Goal: Information Seeking & Learning: Learn about a topic

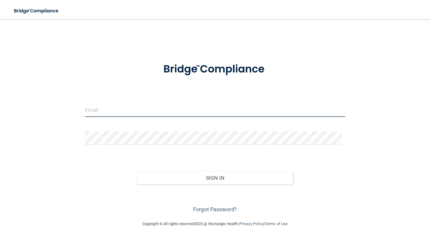
click at [123, 103] on input "email" at bounding box center [215, 110] width 260 height 14
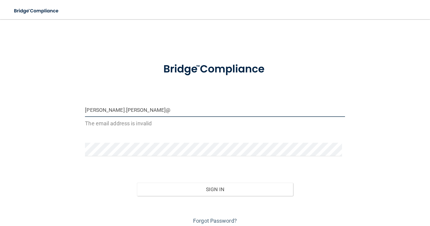
type input "[PERSON_NAME][EMAIL_ADDRESS][PERSON_NAME][DOMAIN_NAME]"
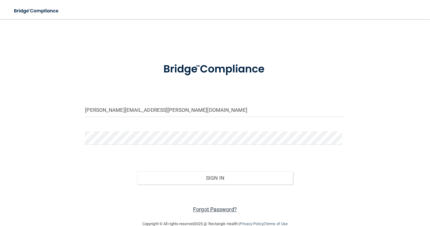
click at [198, 211] on link "Forgot Password?" at bounding box center [215, 209] width 44 height 6
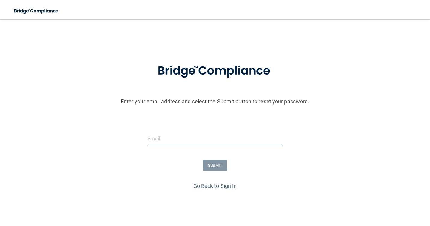
drag, startPoint x: 197, startPoint y: 135, endPoint x: 197, endPoint y: 128, distance: 7.5
click at [196, 135] on input "email" at bounding box center [214, 139] width 135 height 14
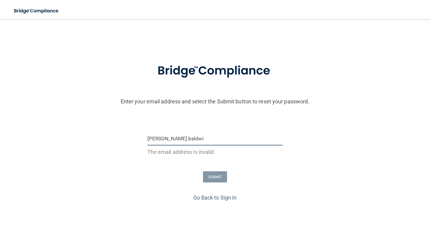
type input "[PERSON_NAME][EMAIL_ADDRESS][PERSON_NAME][DOMAIN_NAME]"
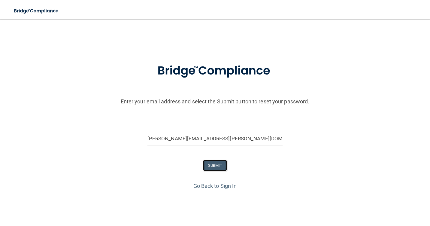
click at [209, 167] on button "SUBMIT" at bounding box center [215, 165] width 24 height 11
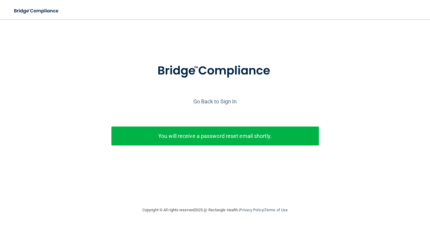
drag, startPoint x: 204, startPoint y: 70, endPoint x: 192, endPoint y: 67, distance: 12.5
click at [203, 69] on img at bounding box center [215, 70] width 140 height 31
click at [202, 99] on link "Go Back to Sign In" at bounding box center [215, 101] width 44 height 6
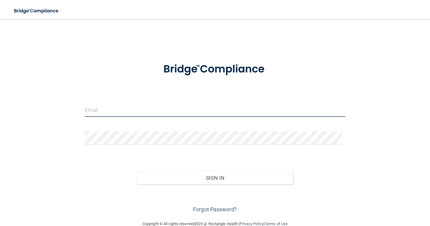
click at [136, 103] on input "email" at bounding box center [215, 110] width 260 height 14
click at [213, 209] on link "Forgot Password?" at bounding box center [215, 209] width 44 height 6
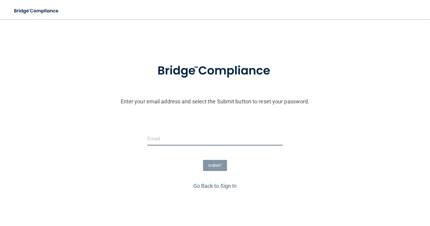
click at [199, 141] on input "email" at bounding box center [214, 139] width 135 height 14
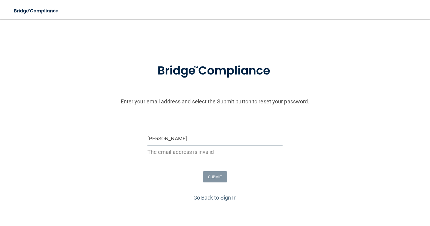
type input "jay"
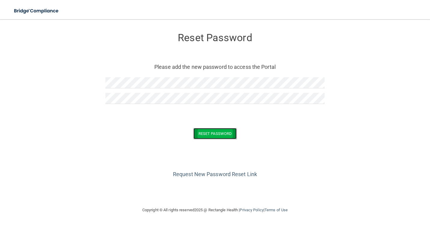
click at [208, 130] on button "Reset Password" at bounding box center [214, 133] width 43 height 11
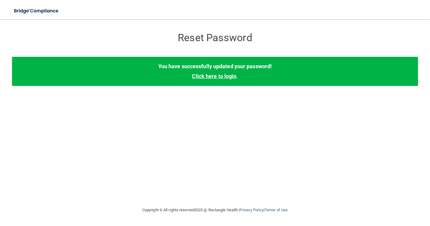
click at [228, 78] on link "Click here to login" at bounding box center [214, 76] width 44 height 6
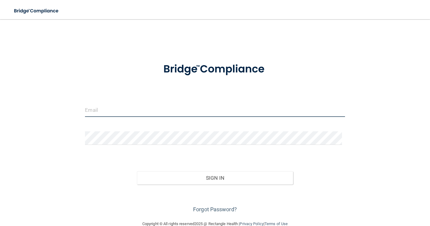
click at [213, 112] on input "email" at bounding box center [215, 110] width 260 height 14
click at [161, 118] on div at bounding box center [215, 112] width 269 height 18
click at [156, 108] on input "email" at bounding box center [215, 110] width 260 height 14
type input "[PERSON_NAME][EMAIL_ADDRESS][PERSON_NAME][DOMAIN_NAME]"
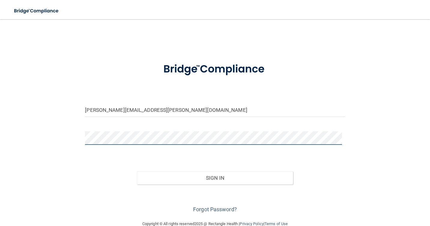
click at [137, 171] on button "Sign In" at bounding box center [215, 177] width 156 height 13
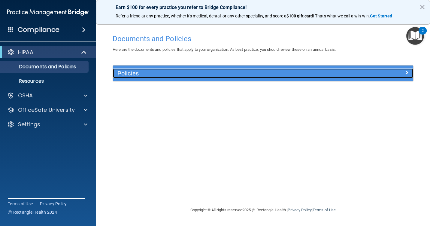
click at [156, 72] on h5 "Policies" at bounding box center [225, 73] width 216 height 7
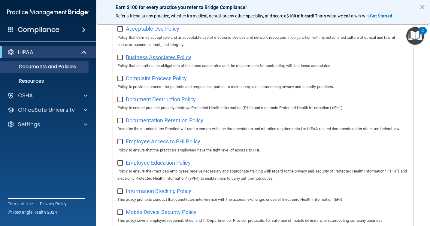
scroll to position [60, 0]
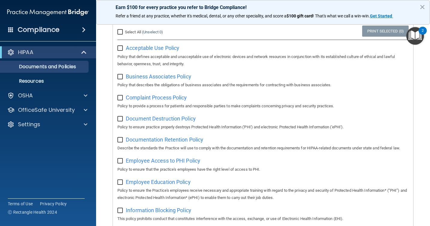
click at [122, 48] on input "checkbox" at bounding box center [120, 48] width 7 height 5
click at [121, 49] on input "checkbox" at bounding box center [120, 48] width 7 height 5
checkbox input "false"
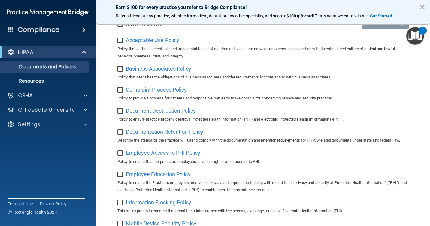
scroll to position [38, 0]
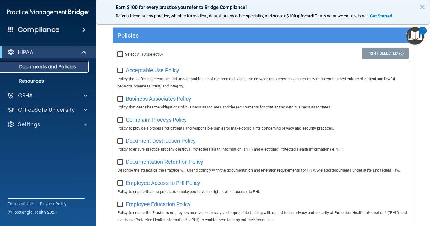
click at [66, 65] on p "Documents and Policies" at bounding box center [45, 67] width 82 height 6
click at [41, 74] on ul "Documents and Policies Report an Incident Business Associates Emergency Plannin…" at bounding box center [48, 72] width 109 height 29
click at [38, 79] on p "Resources" at bounding box center [45, 81] width 82 height 6
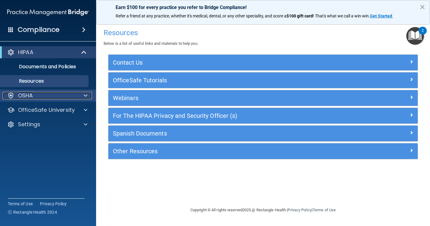
click at [62, 96] on div "OSHA" at bounding box center [40, 95] width 74 height 7
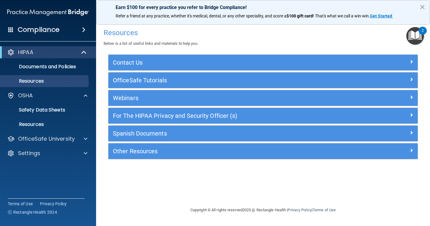
click at [69, 23] on div "Compliance" at bounding box center [48, 29] width 96 height 13
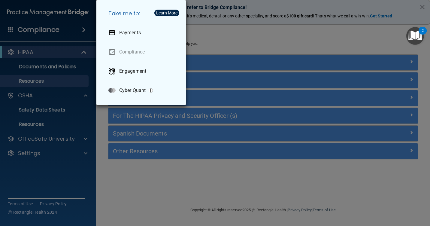
click at [30, 33] on div "Take me to: Payments Compliance Engagement Cyber Quant" at bounding box center [215, 113] width 430 height 226
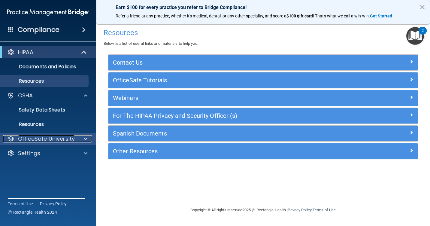
click at [71, 141] on p "OfficeSafe University" at bounding box center [46, 138] width 57 height 7
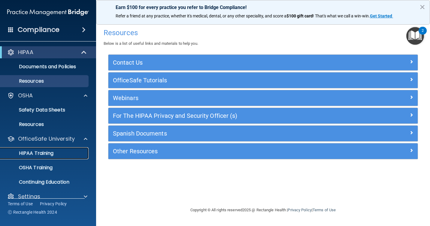
click at [55, 150] on link "HIPAA Training" at bounding box center [41, 153] width 95 height 12
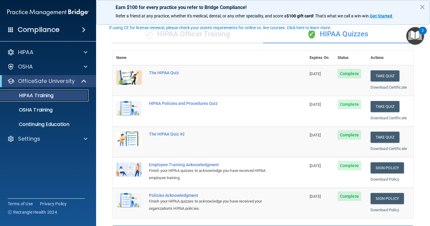
scroll to position [30, 0]
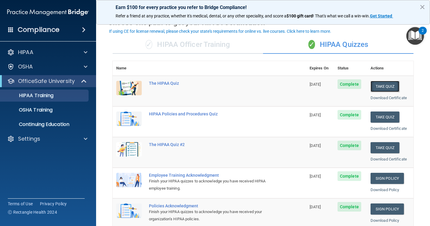
click at [379, 87] on button "Take Quiz" at bounding box center [385, 86] width 29 height 11
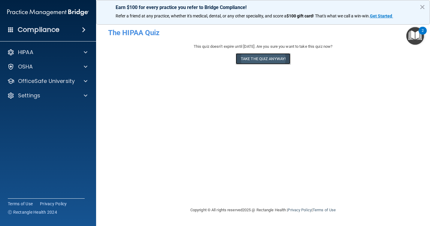
click at [279, 58] on button "Take the quiz anyway!" at bounding box center [263, 58] width 55 height 11
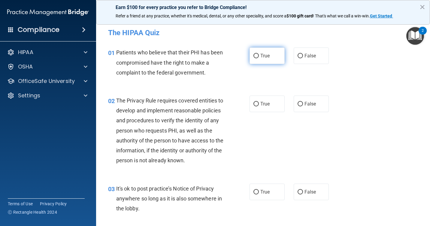
click at [260, 62] on label "True" at bounding box center [267, 55] width 35 height 17
click at [259, 58] on input "True" at bounding box center [256, 56] width 5 height 5
radio input "true"
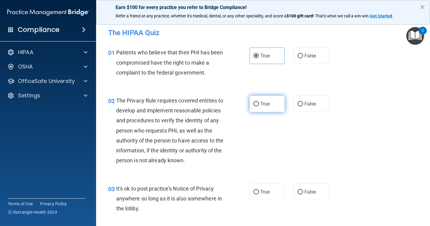
click at [258, 112] on div "02 The Privacy Rule requires covered entities to develop and implement reasonab…" at bounding box center [263, 132] width 319 height 88
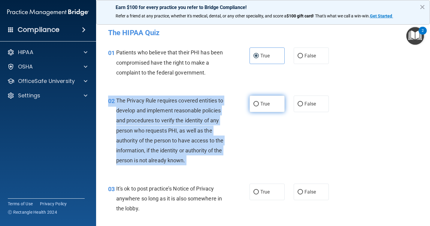
drag, startPoint x: 258, startPoint y: 112, endPoint x: 256, endPoint y: 103, distance: 9.5
click at [256, 103] on input "True" at bounding box center [256, 104] width 5 height 5
radio input "true"
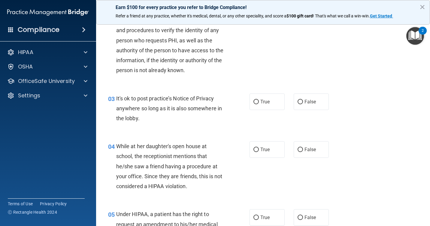
click at [258, 100] on div "03 It's ok to post practice’s Notice of Privacy anywhere so long as it is also …" at bounding box center [263, 110] width 319 height 48
click at [260, 109] on label "True" at bounding box center [267, 101] width 35 height 17
click at [259, 104] on input "True" at bounding box center [256, 102] width 5 height 5
radio input "true"
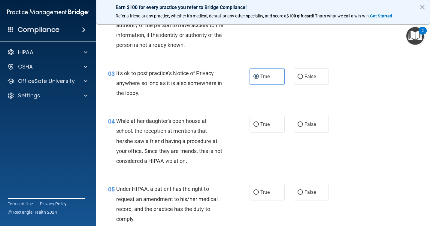
scroll to position [150, 0]
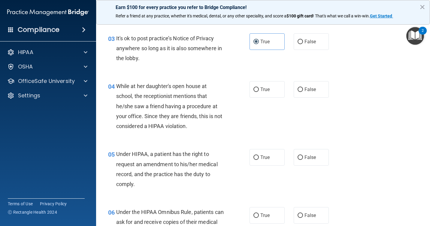
click at [259, 110] on div "04 While at her daughter's open house at school, the receptionist mentions that…" at bounding box center [263, 108] width 319 height 68
click at [260, 92] on span "True" at bounding box center [264, 90] width 9 height 6
click at [259, 92] on input "True" at bounding box center [256, 89] width 5 height 5
radio input "true"
click at [266, 160] on span "True" at bounding box center [264, 157] width 9 height 6
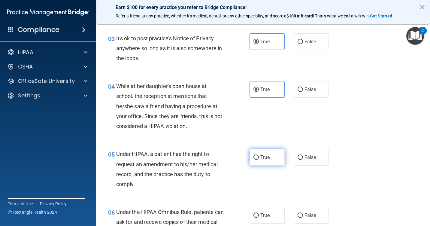
click at [259, 160] on input "True" at bounding box center [256, 157] width 5 height 5
radio input "true"
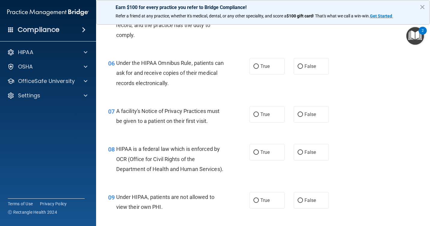
scroll to position [300, 0]
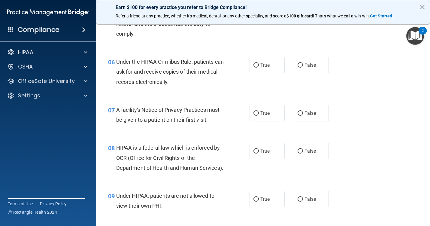
click at [262, 64] on div "06 Under the HIPAA Omnibus Rule, patients can ask for and receive copies of the…" at bounding box center [263, 73] width 319 height 48
click at [262, 73] on label "True" at bounding box center [267, 65] width 35 height 17
click at [259, 68] on input "True" at bounding box center [256, 65] width 5 height 5
radio input "true"
click at [265, 117] on label "True" at bounding box center [267, 113] width 35 height 17
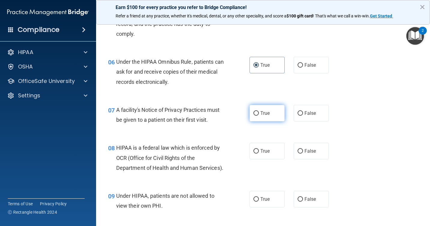
click at [259, 116] on input "True" at bounding box center [256, 113] width 5 height 5
radio input "true"
click at [267, 154] on span "True" at bounding box center [264, 151] width 9 height 6
click at [259, 154] on input "True" at bounding box center [256, 151] width 5 height 5
radio input "true"
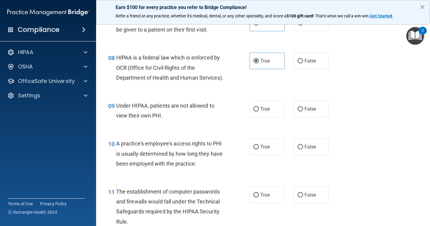
scroll to position [451, 0]
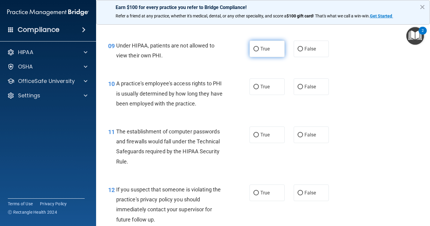
click at [267, 52] on span "True" at bounding box center [264, 49] width 9 height 6
click at [259, 51] on input "True" at bounding box center [256, 49] width 5 height 5
radio input "true"
click at [270, 95] on label "True" at bounding box center [267, 86] width 35 height 17
click at [259, 89] on input "True" at bounding box center [256, 87] width 5 height 5
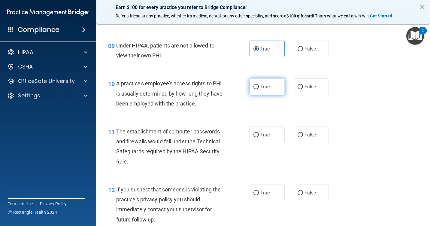
radio input "true"
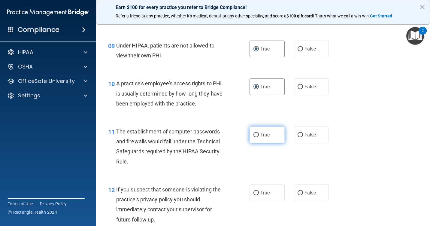
click at [276, 143] on label "True" at bounding box center [267, 134] width 35 height 17
click at [259, 137] on input "True" at bounding box center [256, 135] width 5 height 5
radio input "true"
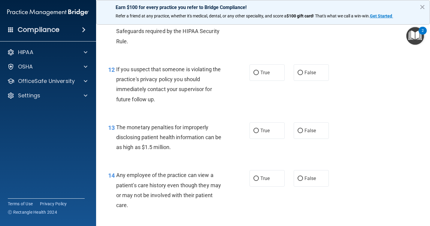
click at [267, 81] on label "True" at bounding box center [267, 72] width 35 height 17
click at [259, 75] on input "True" at bounding box center [256, 73] width 5 height 5
radio input "true"
click at [265, 139] on label "True" at bounding box center [267, 130] width 35 height 17
click at [259, 133] on input "True" at bounding box center [256, 131] width 5 height 5
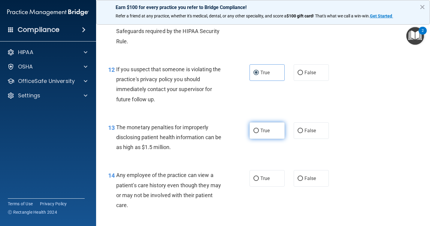
radio input "true"
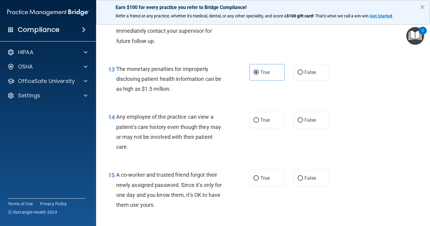
scroll to position [631, 0]
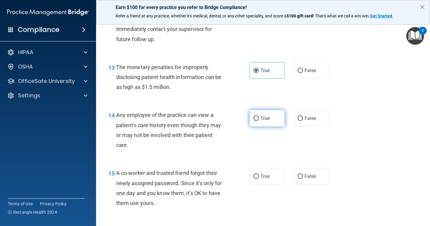
click at [264, 121] on span "True" at bounding box center [264, 118] width 9 height 6
click at [259, 121] on input "True" at bounding box center [256, 118] width 5 height 5
radio input "true"
click at [269, 160] on div "14 Any employee of the practice can view a patient's care history even though t…" at bounding box center [263, 131] width 319 height 58
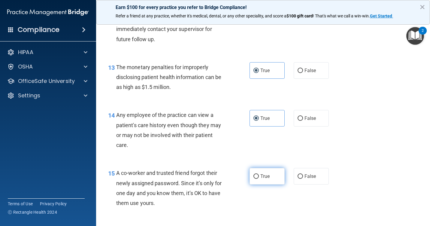
click at [266, 179] on span "True" at bounding box center [264, 176] width 9 height 6
click at [259, 179] on input "True" at bounding box center [256, 176] width 5 height 5
radio input "true"
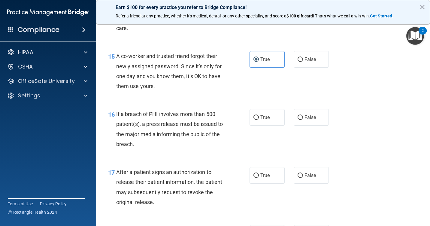
scroll to position [811, 0]
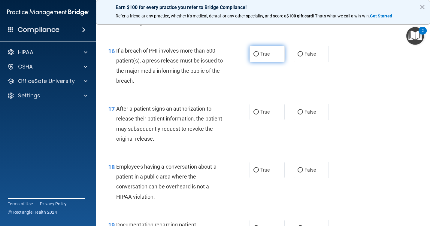
click at [258, 62] on label "True" at bounding box center [267, 54] width 35 height 17
click at [258, 56] on input "True" at bounding box center [256, 54] width 5 height 5
radio input "true"
drag, startPoint x: 258, startPoint y: 135, endPoint x: 257, endPoint y: 152, distance: 16.5
click at [258, 120] on label "True" at bounding box center [267, 112] width 35 height 17
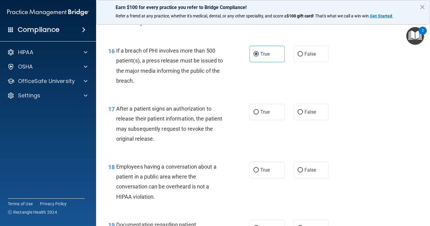
click at [258, 114] on input "True" at bounding box center [256, 112] width 5 height 5
radio input "true"
click at [263, 173] on span "True" at bounding box center [264, 170] width 9 height 6
click at [259, 172] on input "True" at bounding box center [256, 170] width 5 height 5
radio input "true"
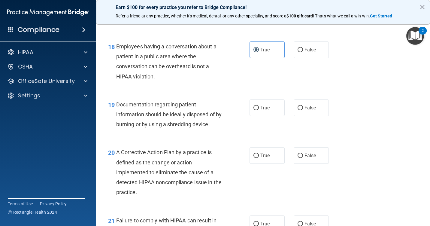
scroll to position [1021, 0]
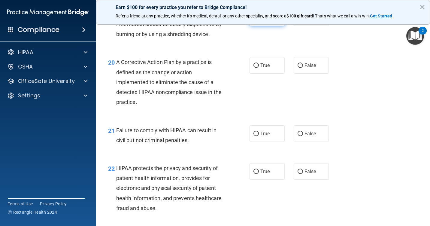
click at [275, 26] on label "True" at bounding box center [267, 17] width 35 height 17
click at [259, 20] on input "True" at bounding box center [256, 18] width 5 height 5
radio input "true"
click at [267, 74] on label "True" at bounding box center [267, 65] width 35 height 17
click at [259, 68] on input "True" at bounding box center [256, 65] width 5 height 5
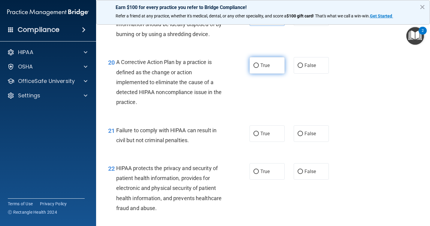
radio input "true"
drag, startPoint x: 266, startPoint y: 154, endPoint x: 266, endPoint y: 165, distance: 11.4
click at [266, 136] on span "True" at bounding box center [264, 134] width 9 height 6
click at [259, 136] on input "True" at bounding box center [256, 134] width 5 height 5
radio input "true"
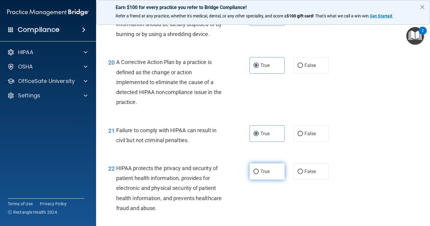
drag, startPoint x: 264, startPoint y: 189, endPoint x: 265, endPoint y: 186, distance: 3.2
click at [264, 174] on span "True" at bounding box center [264, 172] width 9 height 6
click at [259, 174] on input "True" at bounding box center [256, 171] width 5 height 5
radio input "true"
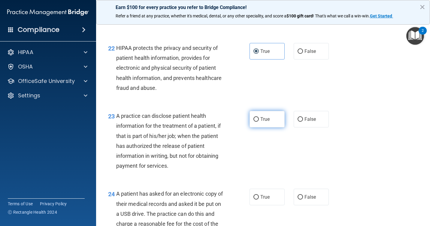
click at [260, 122] on span "True" at bounding box center [264, 119] width 9 height 6
click at [259, 122] on input "True" at bounding box center [256, 119] width 5 height 5
radio input "true"
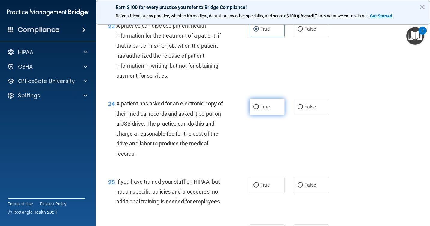
click at [261, 115] on label "True" at bounding box center [267, 107] width 35 height 17
click at [259, 109] on input "True" at bounding box center [256, 107] width 5 height 5
radio input "true"
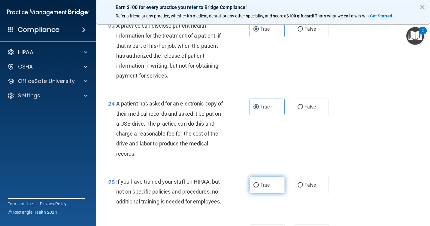
click at [272, 193] on label "True" at bounding box center [267, 185] width 35 height 17
click at [259, 187] on input "True" at bounding box center [256, 185] width 5 height 5
radio input "true"
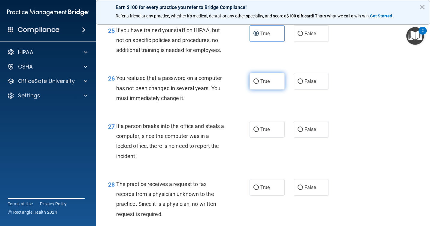
scroll to position [1382, 0]
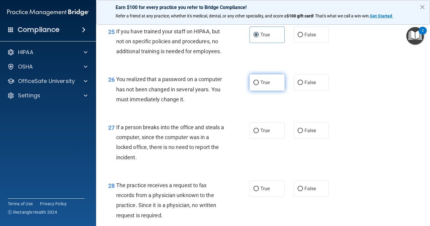
click at [263, 85] on span "True" at bounding box center [264, 83] width 9 height 6
click at [259, 85] on input "True" at bounding box center [256, 83] width 5 height 5
radio input "true"
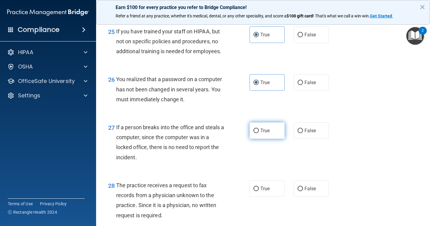
click at [263, 139] on label "True" at bounding box center [267, 130] width 35 height 17
click at [259, 133] on input "True" at bounding box center [256, 131] width 5 height 5
radio input "true"
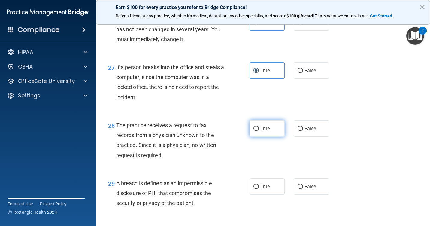
click at [266, 137] on label "True" at bounding box center [267, 128] width 35 height 17
click at [259, 131] on input "True" at bounding box center [256, 128] width 5 height 5
radio input "true"
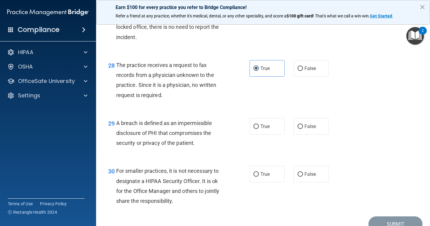
scroll to position [1532, 0]
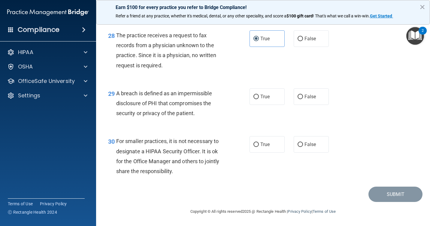
drag, startPoint x: 265, startPoint y: 120, endPoint x: 265, endPoint y: 142, distance: 21.6
click at [264, 105] on label "True" at bounding box center [267, 96] width 35 height 17
click at [259, 99] on input "True" at bounding box center [256, 97] width 5 height 5
radio input "true"
click at [269, 153] on label "True" at bounding box center [267, 144] width 35 height 17
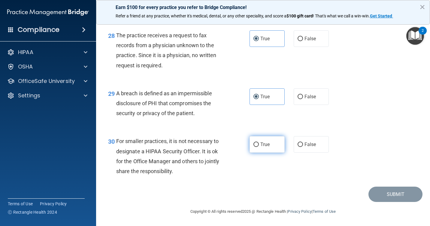
click at [259, 147] on input "True" at bounding box center [256, 144] width 5 height 5
radio input "true"
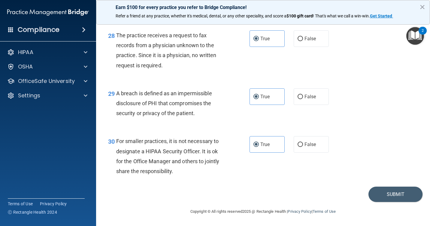
scroll to position [1552, 0]
click at [382, 192] on button "Submit" at bounding box center [396, 194] width 54 height 15
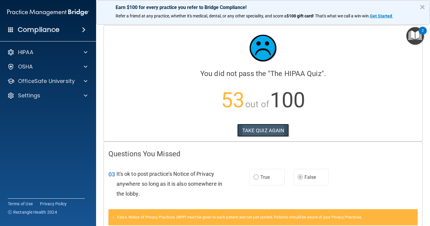
click at [253, 129] on button "TAKE QUIZ AGAIN" at bounding box center [263, 130] width 52 height 13
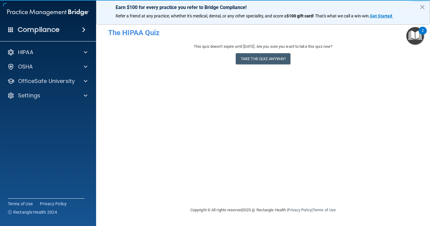
click at [256, 72] on div "- The HIPAA Quiz This quiz doesn’t expire until 12/28/2025. Are you sure you wa…" at bounding box center [263, 112] width 310 height 175
click at [259, 60] on button "Take the quiz anyway!" at bounding box center [263, 58] width 55 height 11
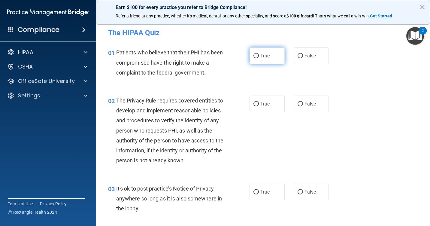
click at [260, 55] on span "True" at bounding box center [264, 56] width 9 height 6
click at [259, 55] on input "True" at bounding box center [256, 56] width 5 height 5
radio input "true"
drag, startPoint x: 262, startPoint y: 104, endPoint x: 263, endPoint y: 116, distance: 11.8
click at [262, 104] on span "True" at bounding box center [264, 104] width 9 height 6
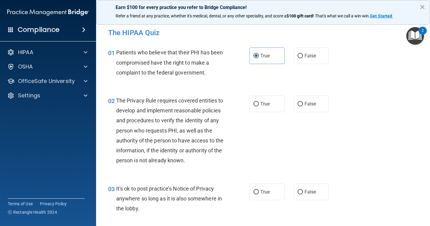
click at [259, 104] on input "True" at bounding box center [256, 104] width 5 height 5
radio input "true"
click at [298, 194] on input "False" at bounding box center [300, 192] width 5 height 5
radio input "true"
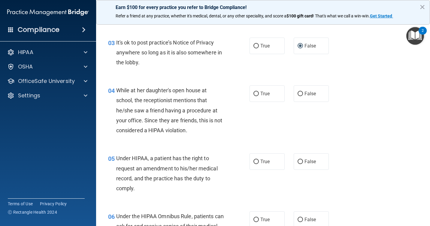
scroll to position [150, 0]
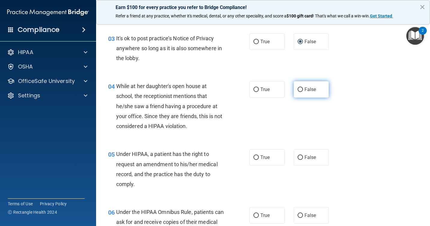
click at [294, 98] on label "False" at bounding box center [311, 89] width 35 height 17
click at [298, 92] on input "False" at bounding box center [300, 89] width 5 height 5
radio input "true"
click at [300, 166] on label "False" at bounding box center [311, 157] width 35 height 17
click at [300, 160] on input "False" at bounding box center [300, 157] width 5 height 5
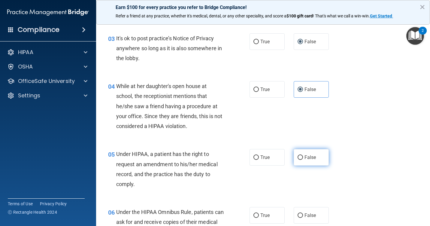
radio input "true"
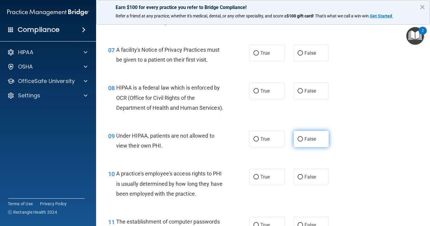
click at [299, 147] on label "False" at bounding box center [311, 139] width 35 height 17
click at [299, 141] on input "False" at bounding box center [300, 139] width 5 height 5
radio input "true"
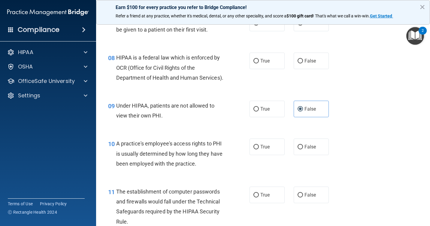
scroll to position [421, 0]
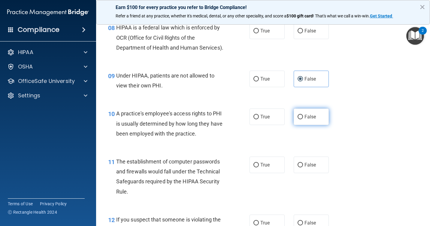
click at [302, 125] on label "False" at bounding box center [311, 116] width 35 height 17
click at [302, 119] on input "False" at bounding box center [300, 117] width 5 height 5
radio input "true"
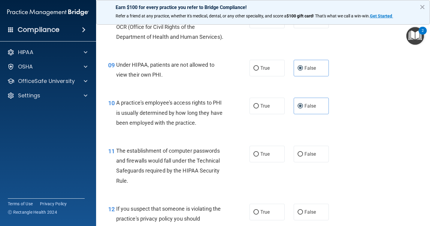
scroll to position [451, 0]
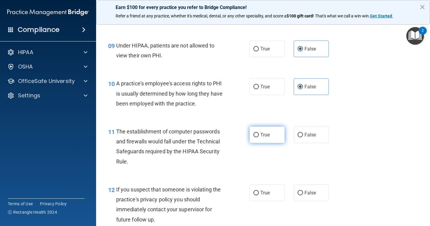
click at [276, 143] on label "True" at bounding box center [267, 134] width 35 height 17
click at [259, 137] on input "True" at bounding box center [256, 135] width 5 height 5
radio input "true"
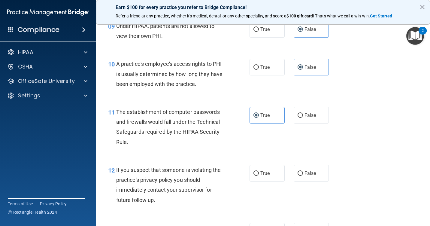
scroll to position [481, 0]
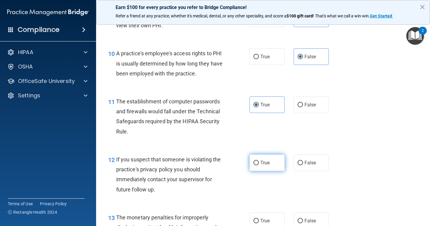
click at [265, 171] on label "True" at bounding box center [267, 162] width 35 height 17
click at [259, 165] on input "True" at bounding box center [256, 163] width 5 height 5
radio input "true"
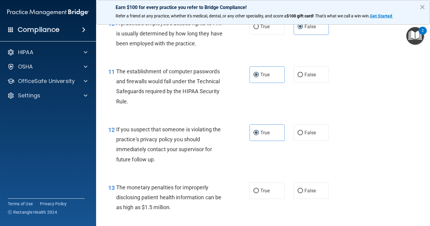
scroll to position [541, 0]
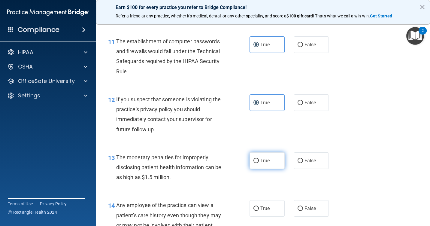
click at [268, 169] on label "True" at bounding box center [267, 160] width 35 height 17
click at [259, 163] on input "True" at bounding box center [256, 161] width 5 height 5
radio input "true"
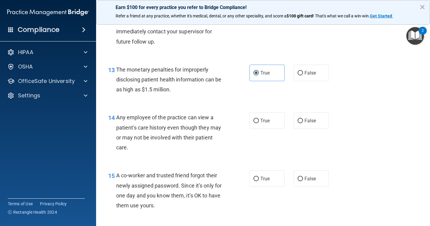
scroll to position [631, 0]
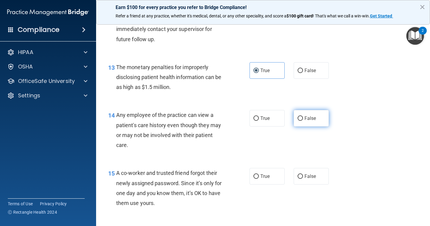
click at [305, 121] on span "False" at bounding box center [311, 118] width 12 height 6
click at [302, 121] on input "False" at bounding box center [300, 118] width 5 height 5
radio input "true"
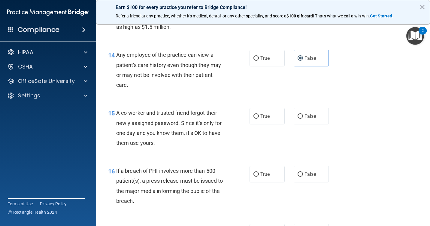
scroll to position [721, 0]
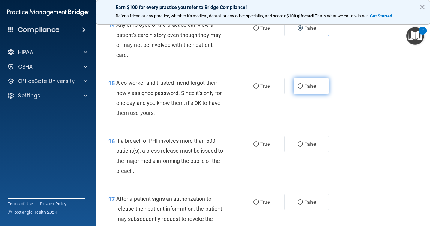
click at [306, 89] on span "False" at bounding box center [311, 86] width 12 height 6
click at [303, 89] on input "False" at bounding box center [300, 86] width 5 height 5
radio input "true"
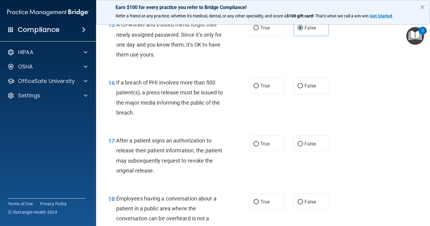
scroll to position [781, 0]
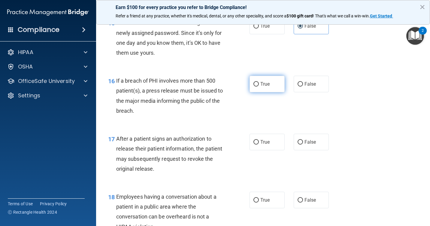
click at [272, 92] on label "True" at bounding box center [267, 84] width 35 height 17
click at [259, 87] on input "True" at bounding box center [256, 84] width 5 height 5
radio input "true"
click at [260, 145] on span "True" at bounding box center [264, 142] width 9 height 6
click at [259, 144] on input "True" at bounding box center [256, 142] width 5 height 5
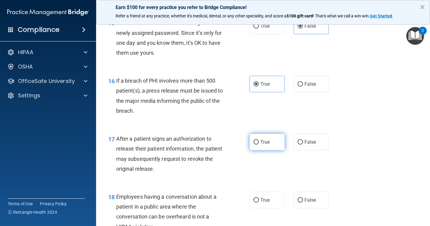
radio input "true"
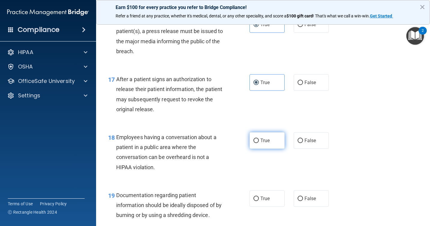
scroll to position [841, 0]
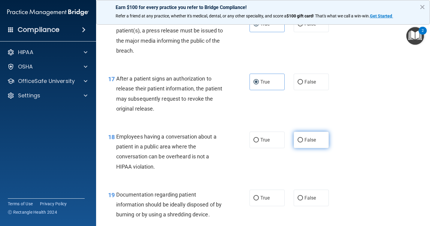
click at [309, 143] on span "False" at bounding box center [311, 140] width 12 height 6
click at [303, 142] on input "False" at bounding box center [300, 140] width 5 height 5
radio input "true"
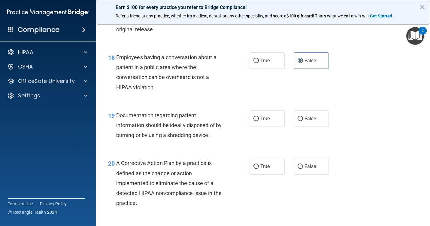
scroll to position [931, 0]
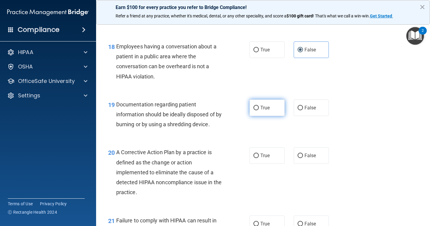
click at [269, 116] on label "True" at bounding box center [267, 107] width 35 height 17
click at [259, 110] on input "True" at bounding box center [256, 108] width 5 height 5
radio input "true"
click at [264, 158] on span "True" at bounding box center [264, 156] width 9 height 6
click at [259, 158] on input "True" at bounding box center [256, 156] width 5 height 5
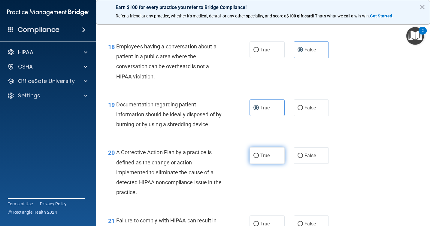
radio input "true"
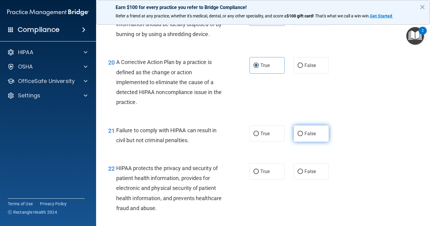
click at [309, 142] on label "False" at bounding box center [311, 133] width 35 height 17
click at [303, 136] on input "False" at bounding box center [300, 134] width 5 height 5
radio input "true"
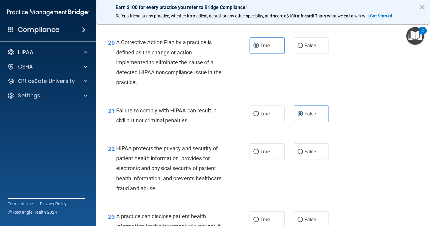
scroll to position [1081, 0]
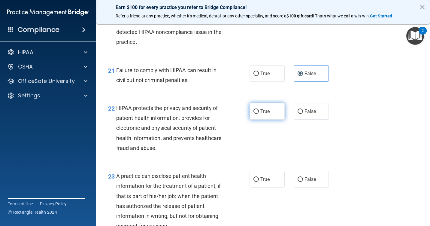
click at [264, 120] on label "True" at bounding box center [267, 111] width 35 height 17
click at [259, 114] on input "True" at bounding box center [256, 111] width 5 height 5
radio input "true"
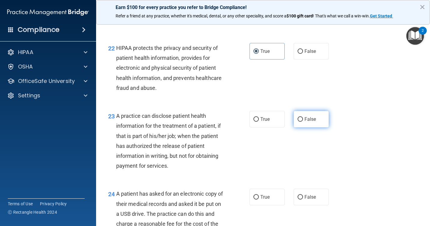
click at [306, 122] on span "False" at bounding box center [311, 119] width 12 height 6
click at [303, 122] on input "False" at bounding box center [300, 119] width 5 height 5
radio input "true"
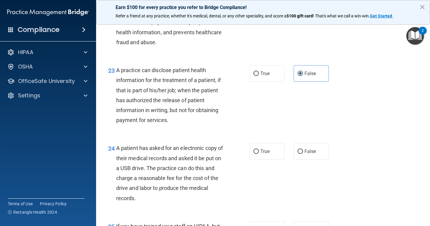
scroll to position [1202, 0]
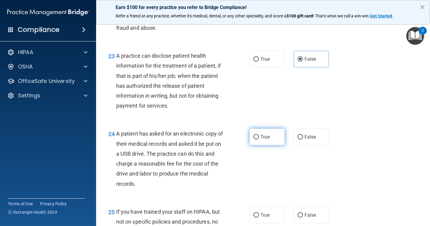
click at [257, 145] on label "True" at bounding box center [267, 137] width 35 height 17
click at [257, 139] on input "True" at bounding box center [256, 137] width 5 height 5
radio input "true"
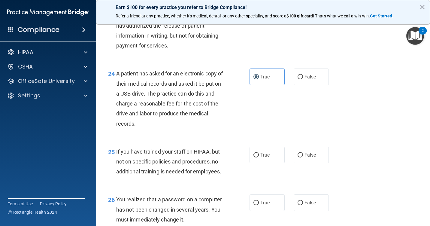
scroll to position [1292, 0]
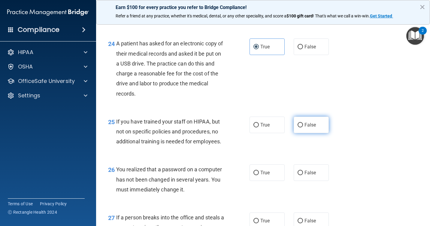
click at [300, 133] on label "False" at bounding box center [311, 125] width 35 height 17
click at [300, 127] on input "False" at bounding box center [300, 125] width 5 height 5
radio input "true"
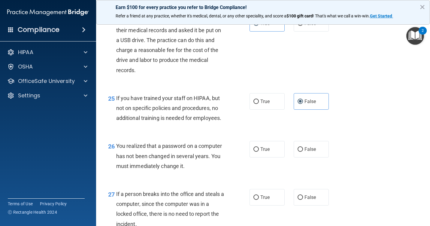
scroll to position [1352, 0]
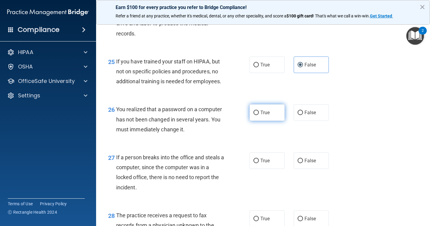
click at [256, 121] on label "True" at bounding box center [267, 112] width 35 height 17
click at [256, 115] on input "True" at bounding box center [256, 113] width 5 height 5
radio input "true"
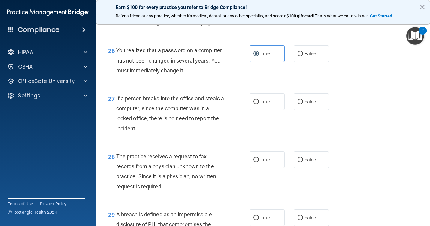
scroll to position [1412, 0]
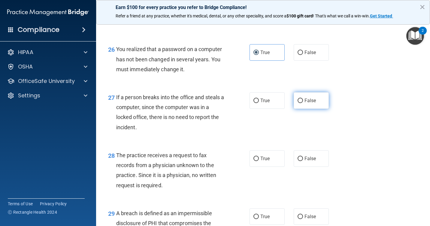
click at [312, 109] on label "False" at bounding box center [311, 100] width 35 height 17
click at [303, 103] on input "False" at bounding box center [300, 101] width 5 height 5
radio input "true"
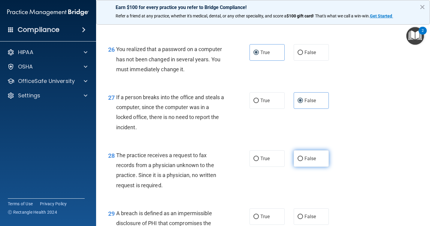
click at [305, 167] on label "False" at bounding box center [311, 158] width 35 height 17
click at [303, 161] on input "False" at bounding box center [300, 159] width 5 height 5
radio input "true"
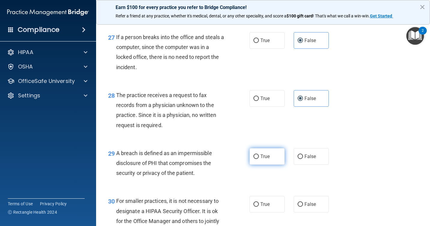
click at [265, 159] on span "True" at bounding box center [264, 157] width 9 height 6
click at [259, 159] on input "True" at bounding box center [256, 156] width 5 height 5
radio input "true"
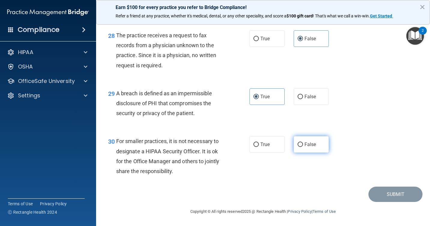
click at [307, 147] on span "False" at bounding box center [311, 144] width 12 height 6
click at [303, 147] on input "False" at bounding box center [300, 144] width 5 height 5
radio input "true"
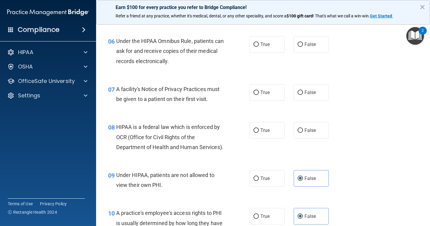
scroll to position [290, 0]
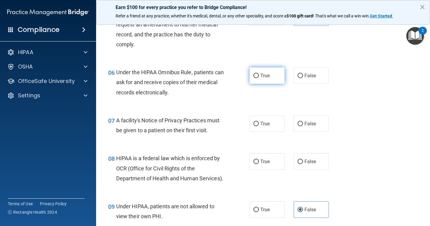
click at [272, 82] on label "True" at bounding box center [267, 75] width 35 height 17
click at [259, 78] on input "True" at bounding box center [256, 76] width 5 height 5
radio input "true"
click at [261, 132] on label "True" at bounding box center [267, 123] width 35 height 17
click at [259, 126] on input "True" at bounding box center [256, 124] width 5 height 5
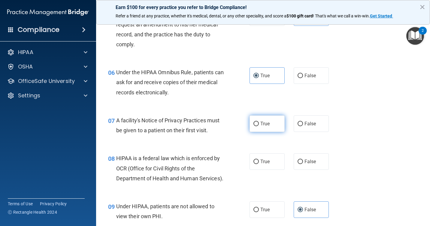
radio input "true"
click at [271, 170] on label "True" at bounding box center [267, 161] width 35 height 17
click at [259, 164] on input "True" at bounding box center [256, 162] width 5 height 5
radio input "true"
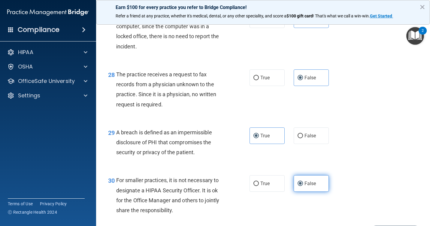
scroll to position [1552, 0]
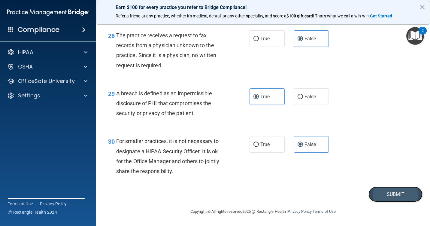
click at [375, 195] on button "Submit" at bounding box center [396, 194] width 54 height 15
click at [369, 187] on button "Submit" at bounding box center [396, 194] width 54 height 15
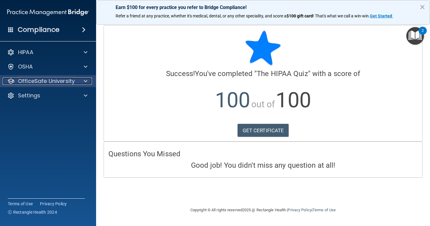
click at [65, 82] on p "OfficeSafe University" at bounding box center [46, 81] width 57 height 7
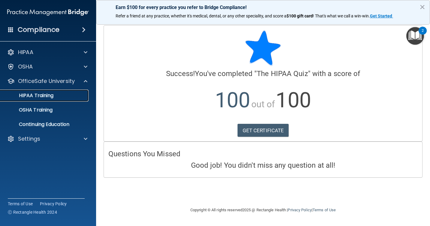
click at [61, 98] on div "HIPAA Training" at bounding box center [45, 96] width 82 height 6
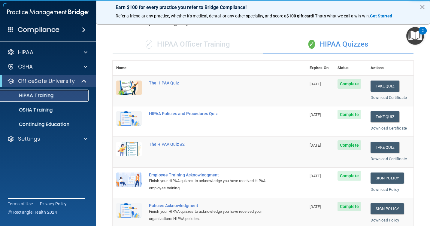
scroll to position [30, 0]
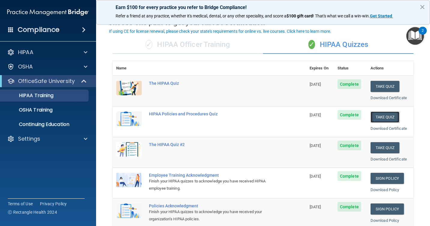
click at [378, 118] on button "Take Quiz" at bounding box center [385, 116] width 29 height 11
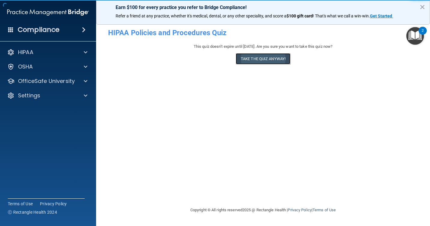
click at [262, 59] on button "Take the quiz anyway!" at bounding box center [263, 58] width 55 height 11
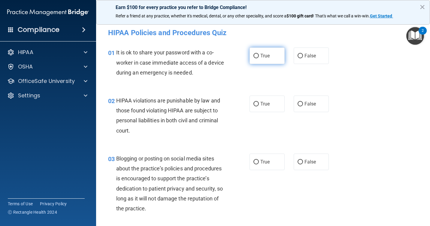
click at [254, 59] on label "True" at bounding box center [267, 55] width 35 height 17
click at [254, 58] on input "True" at bounding box center [256, 56] width 5 height 5
radio input "true"
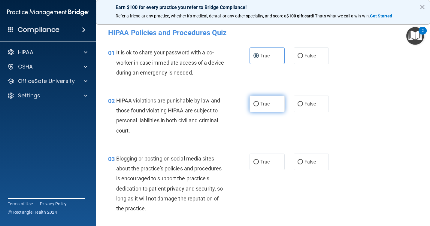
click at [262, 102] on span "True" at bounding box center [264, 104] width 9 height 6
click at [259, 102] on input "True" at bounding box center [256, 104] width 5 height 5
radio input "true"
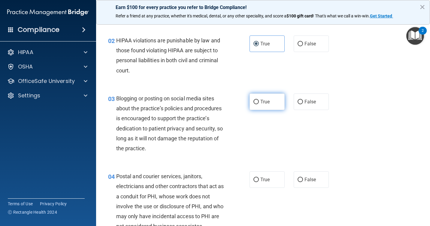
click at [255, 103] on input "True" at bounding box center [256, 102] width 5 height 5
radio input "true"
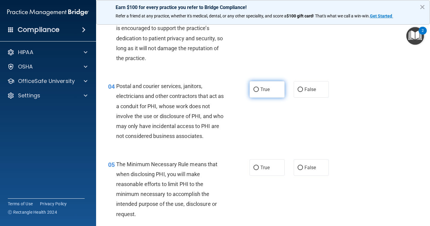
click at [257, 87] on label "True" at bounding box center [267, 89] width 35 height 17
click at [257, 87] on input "True" at bounding box center [256, 89] width 5 height 5
radio input "true"
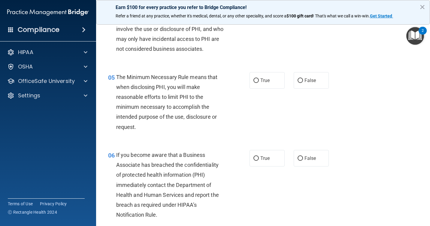
scroll to position [240, 0]
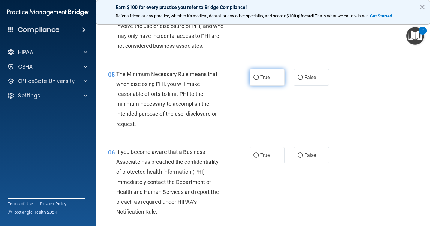
click at [256, 79] on input "True" at bounding box center [256, 77] width 5 height 5
radio input "true"
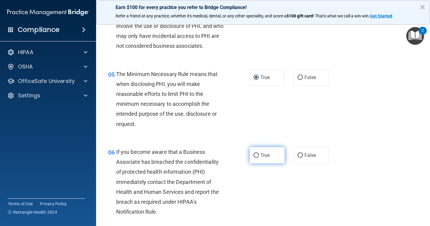
click at [264, 159] on label "True" at bounding box center [267, 155] width 35 height 17
click at [259, 158] on input "True" at bounding box center [256, 155] width 5 height 5
radio input "true"
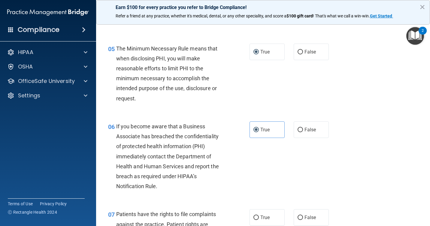
scroll to position [300, 0]
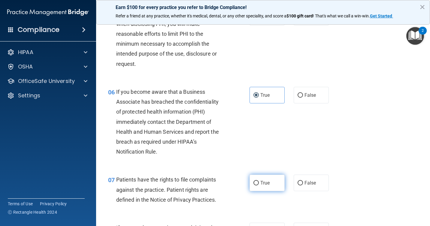
click at [265, 176] on label "True" at bounding box center [267, 183] width 35 height 17
click at [259, 181] on input "True" at bounding box center [256, 183] width 5 height 5
radio input "true"
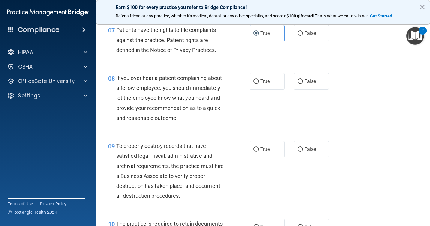
scroll to position [451, 0]
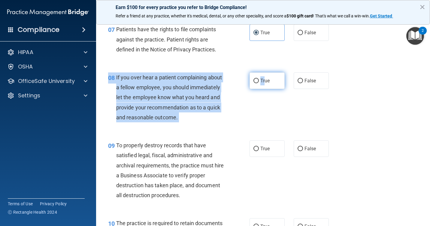
click at [263, 88] on div "08 If you over hear a patient complaining about a fellow employee, you should i…" at bounding box center [263, 99] width 319 height 68
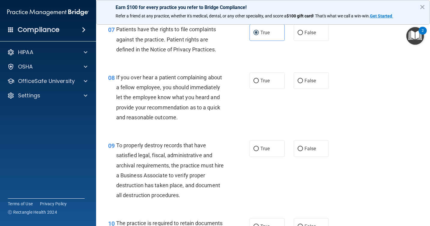
drag, startPoint x: 263, startPoint y: 88, endPoint x: 260, endPoint y: 91, distance: 4.3
click at [260, 91] on div "08 If you over hear a patient complaining about a fellow employee, you should i…" at bounding box center [263, 99] width 319 height 68
click at [260, 80] on span "True" at bounding box center [264, 81] width 9 height 6
click at [259, 80] on input "True" at bounding box center [256, 81] width 5 height 5
radio input "true"
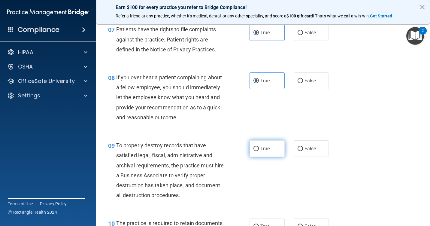
click at [264, 149] on span "True" at bounding box center [264, 149] width 9 height 6
click at [259, 149] on input "True" at bounding box center [256, 149] width 5 height 5
radio input "true"
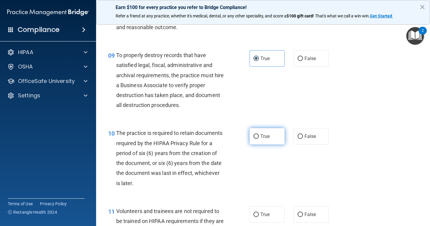
click at [260, 135] on span "True" at bounding box center [264, 136] width 9 height 6
click at [259, 135] on input "True" at bounding box center [256, 136] width 5 height 5
radio input "true"
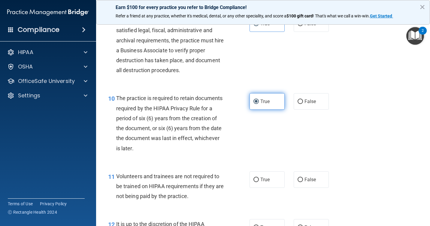
scroll to position [631, 0]
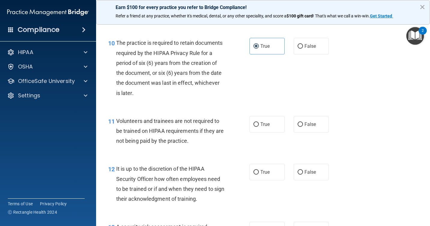
click at [260, 137] on div "11 Volunteers and trainees are not required to be trained on HIPAA requirements…" at bounding box center [263, 132] width 319 height 48
click at [260, 126] on span "True" at bounding box center [264, 124] width 9 height 6
click at [259, 126] on input "True" at bounding box center [256, 124] width 5 height 5
radio input "true"
click at [273, 163] on div "12 It is up to the discretion of the HIPAA Security Officer how often employees…" at bounding box center [263, 185] width 319 height 58
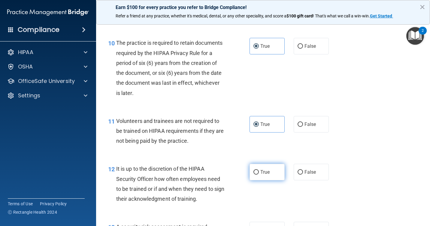
click at [272, 169] on label "True" at bounding box center [267, 172] width 35 height 17
click at [259, 170] on input "True" at bounding box center [256, 172] width 5 height 5
radio input "true"
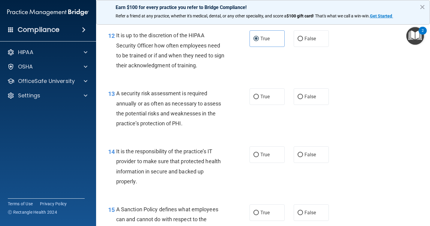
scroll to position [811, 0]
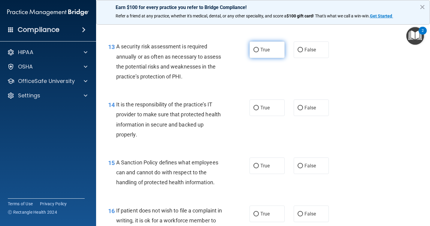
click at [257, 50] on input "True" at bounding box center [256, 50] width 5 height 5
radio input "true"
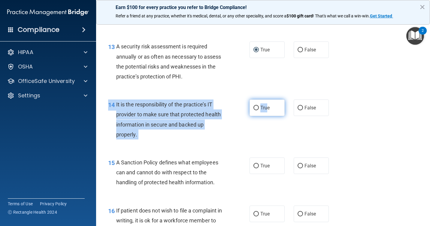
click at [265, 116] on div "14 It is the responsibility of the practice’s IT provider to make sure that pro…" at bounding box center [263, 121] width 319 height 58
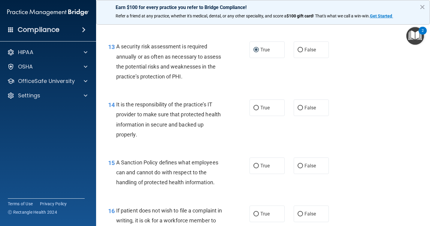
drag, startPoint x: 265, startPoint y: 116, endPoint x: 263, endPoint y: 118, distance: 3.2
click at [263, 118] on div "14 It is the responsibility of the practice’s IT provider to make sure that pro…" at bounding box center [263, 121] width 319 height 58
click at [260, 111] on label "True" at bounding box center [267, 107] width 35 height 17
click at [259, 110] on input "True" at bounding box center [256, 108] width 5 height 5
radio input "true"
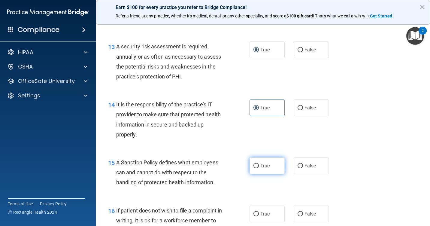
click at [265, 172] on label "True" at bounding box center [267, 165] width 35 height 17
click at [259, 168] on input "True" at bounding box center [256, 166] width 5 height 5
radio input "true"
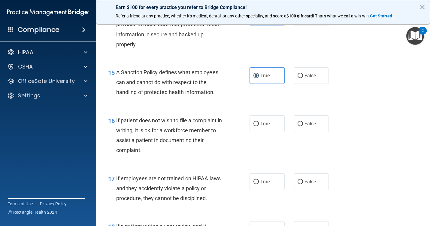
click at [262, 133] on div "16 If patient does not wish to file a complaint in writing, it is ok for a work…" at bounding box center [263, 137] width 319 height 58
click at [260, 126] on span "True" at bounding box center [264, 124] width 9 height 6
click at [259, 126] on input "True" at bounding box center [256, 124] width 5 height 5
radio input "true"
click at [263, 174] on label "True" at bounding box center [267, 181] width 35 height 17
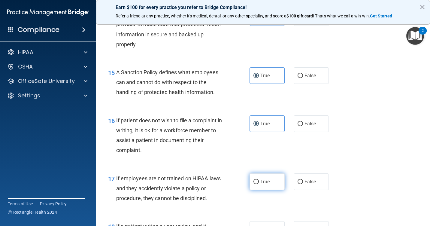
click at [259, 180] on input "True" at bounding box center [256, 182] width 5 height 5
radio input "true"
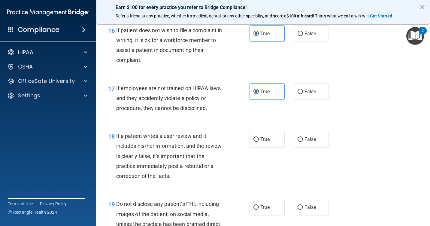
scroll to position [1051, 0]
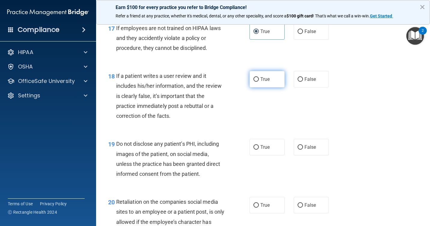
click at [266, 83] on label "True" at bounding box center [267, 79] width 35 height 17
click at [259, 82] on input "True" at bounding box center [256, 79] width 5 height 5
radio input "true"
click at [263, 144] on label "True" at bounding box center [267, 147] width 35 height 17
click at [259, 145] on input "True" at bounding box center [256, 147] width 5 height 5
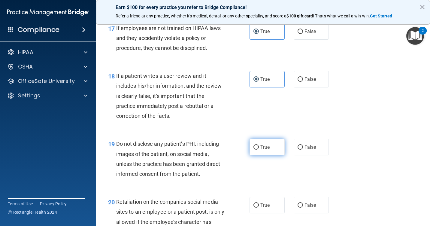
radio input "true"
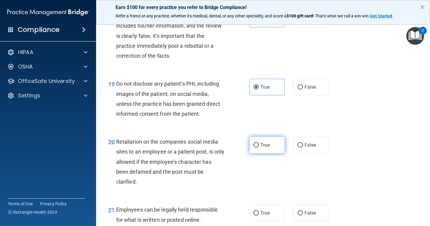
click at [260, 145] on span "True" at bounding box center [264, 145] width 9 height 6
click at [259, 145] on input "True" at bounding box center [256, 145] width 5 height 5
radio input "true"
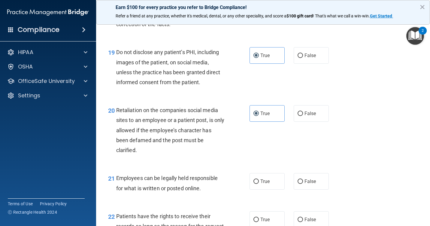
scroll to position [1172, 0]
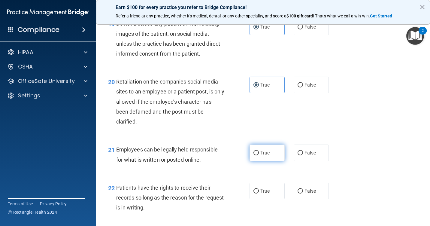
click at [261, 161] on div "21 Employees can be legally held responsible for what is written or posted onli…" at bounding box center [263, 156] width 319 height 38
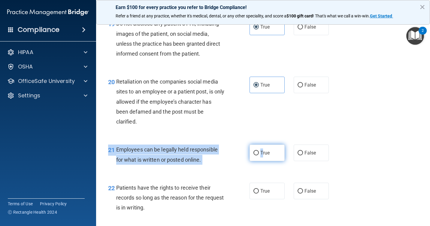
drag, startPoint x: 261, startPoint y: 161, endPoint x: 260, endPoint y: 154, distance: 6.3
click at [260, 154] on span "True" at bounding box center [264, 153] width 9 height 6
click at [259, 154] on input "True" at bounding box center [256, 153] width 5 height 5
radio input "true"
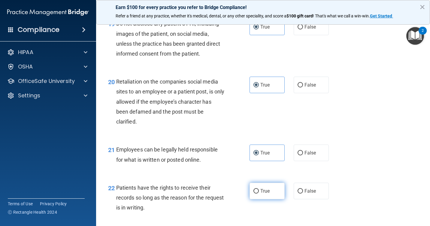
click at [262, 190] on span "True" at bounding box center [264, 191] width 9 height 6
click at [259, 190] on input "True" at bounding box center [256, 191] width 5 height 5
radio input "true"
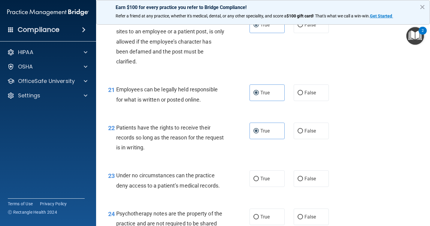
scroll to position [1292, 0]
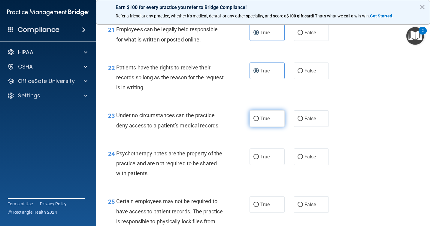
click at [260, 118] on span "True" at bounding box center [264, 119] width 9 height 6
click at [258, 118] on input "True" at bounding box center [256, 119] width 5 height 5
radio input "true"
click at [266, 153] on label "True" at bounding box center [267, 156] width 35 height 17
click at [259, 155] on input "True" at bounding box center [256, 157] width 5 height 5
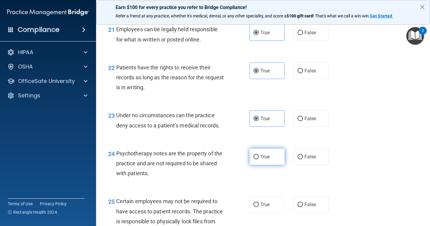
radio input "true"
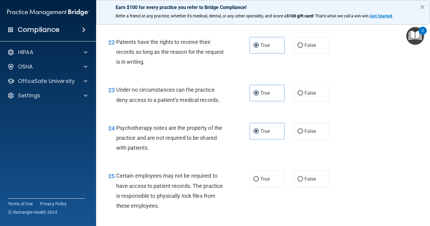
scroll to position [1382, 0]
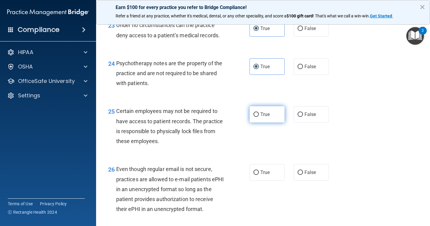
drag, startPoint x: 264, startPoint y: 111, endPoint x: 264, endPoint y: 125, distance: 14.7
click at [264, 111] on label "True" at bounding box center [267, 114] width 35 height 17
click at [259, 112] on input "True" at bounding box center [256, 114] width 5 height 5
radio input "true"
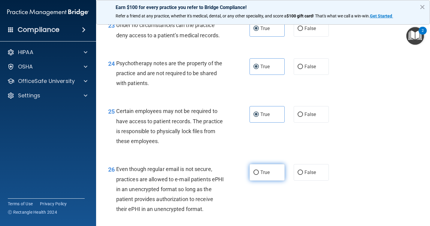
click at [269, 170] on label "True" at bounding box center [267, 172] width 35 height 17
click at [259, 170] on input "True" at bounding box center [256, 172] width 5 height 5
radio input "true"
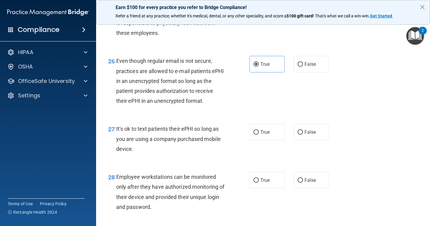
scroll to position [1562, 0]
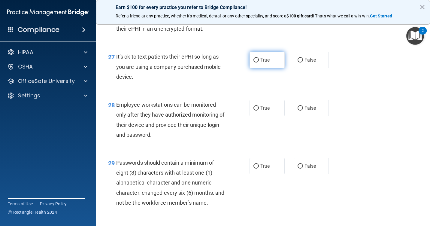
click at [264, 65] on label "True" at bounding box center [267, 60] width 35 height 17
click at [259, 62] on input "True" at bounding box center [256, 60] width 5 height 5
radio input "true"
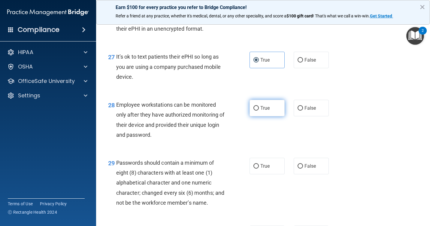
click at [269, 110] on label "True" at bounding box center [267, 108] width 35 height 17
click at [259, 110] on input "True" at bounding box center [256, 108] width 5 height 5
radio input "true"
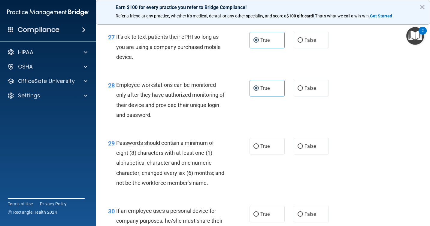
scroll to position [1592, 0]
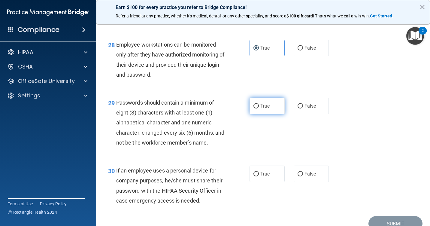
click at [265, 110] on label "True" at bounding box center [267, 106] width 35 height 17
click at [259, 108] on input "True" at bounding box center [256, 106] width 5 height 5
radio input "true"
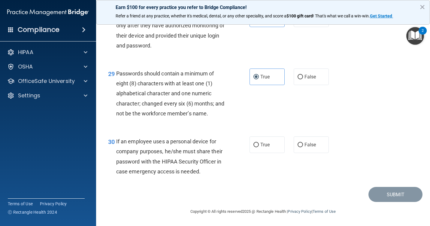
scroll to position [1662, 0]
click at [264, 136] on label "True" at bounding box center [267, 144] width 35 height 17
click at [259, 143] on input "True" at bounding box center [256, 145] width 5 height 5
radio input "true"
click at [389, 193] on button "Submit" at bounding box center [396, 194] width 54 height 15
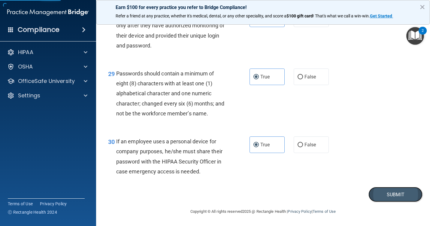
click at [390, 195] on button "Submit" at bounding box center [396, 194] width 54 height 15
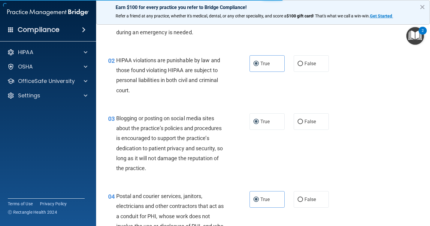
scroll to position [0, 0]
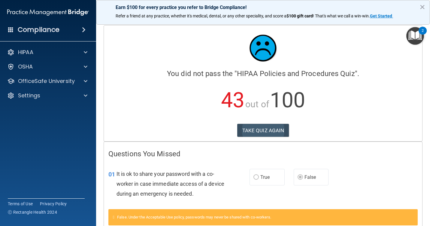
drag, startPoint x: 256, startPoint y: 120, endPoint x: 256, endPoint y: 133, distance: 12.3
click at [256, 120] on div "Calculating your score.... You did not pass the " HIPAA Policies and Procedures…" at bounding box center [263, 84] width 318 height 116
click at [255, 132] on button "TAKE QUIZ AGAIN" at bounding box center [263, 130] width 52 height 13
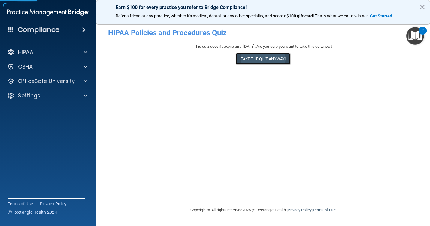
click at [251, 58] on button "Take the quiz anyway!" at bounding box center [263, 58] width 55 height 11
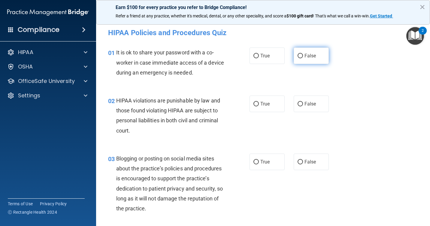
click at [306, 54] on span "False" at bounding box center [311, 56] width 12 height 6
click at [303, 54] on input "False" at bounding box center [300, 56] width 5 height 5
radio input "true"
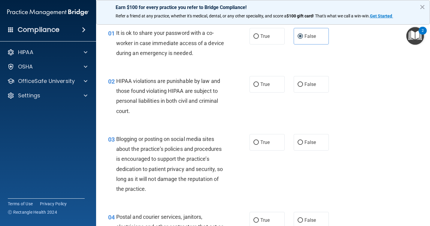
scroll to position [30, 0]
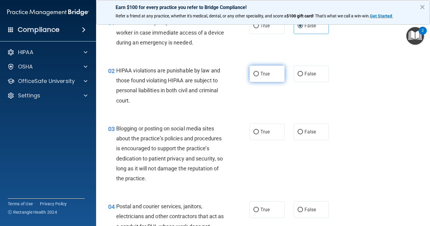
click at [258, 81] on label "True" at bounding box center [267, 73] width 35 height 17
click at [258, 76] on input "True" at bounding box center [256, 74] width 5 height 5
radio input "true"
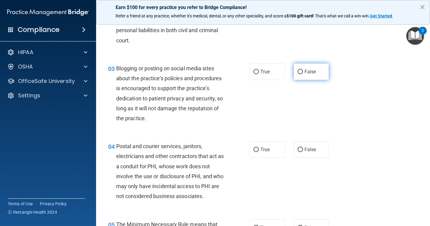
click at [305, 74] on span "False" at bounding box center [311, 72] width 12 height 6
click at [303, 74] on input "False" at bounding box center [300, 72] width 5 height 5
radio input "true"
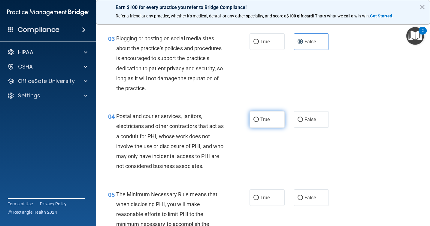
click at [272, 116] on label "True" at bounding box center [267, 119] width 35 height 17
click at [259, 117] on input "True" at bounding box center [256, 119] width 5 height 5
radio input "true"
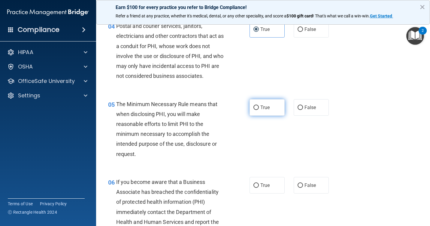
click at [268, 103] on label "True" at bounding box center [267, 107] width 35 height 17
click at [259, 105] on input "True" at bounding box center [256, 107] width 5 height 5
radio input "true"
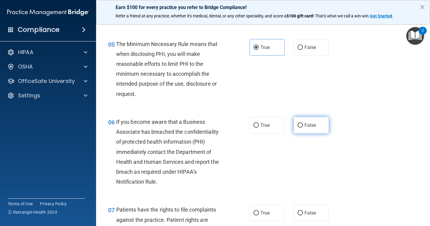
click at [309, 129] on label "False" at bounding box center [311, 125] width 35 height 17
click at [303, 128] on input "False" at bounding box center [300, 125] width 5 height 5
radio input "true"
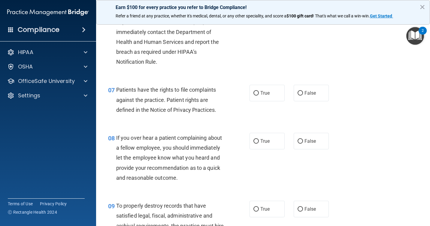
scroll to position [391, 0]
click at [265, 101] on label "True" at bounding box center [267, 92] width 35 height 17
click at [259, 95] on input "True" at bounding box center [256, 93] width 5 height 5
radio input "true"
click at [306, 138] on span "False" at bounding box center [311, 141] width 12 height 6
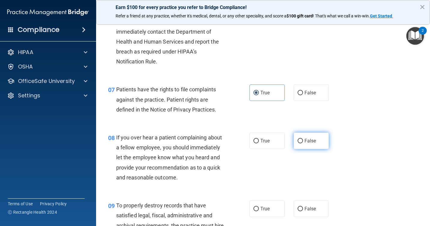
click at [303, 139] on input "False" at bounding box center [300, 141] width 5 height 5
radio input "true"
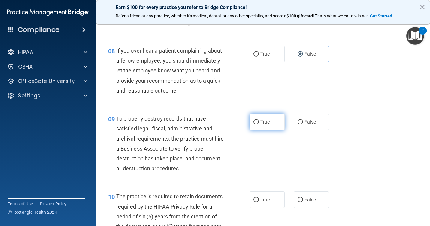
scroll to position [481, 0]
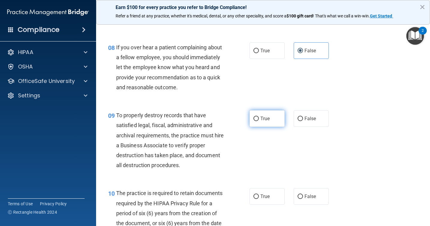
click at [271, 119] on label "True" at bounding box center [267, 118] width 35 height 17
click at [259, 119] on input "True" at bounding box center [256, 119] width 5 height 5
radio input "true"
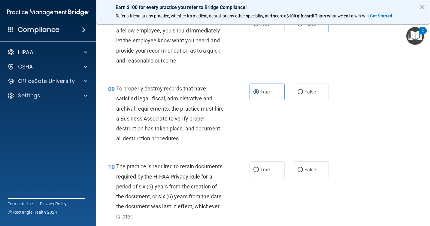
scroll to position [541, 0]
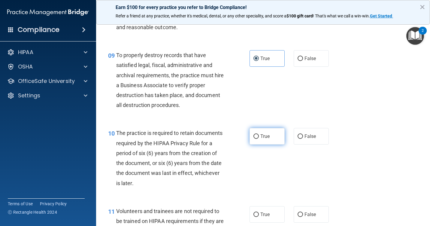
click at [273, 137] on label "True" at bounding box center [267, 136] width 35 height 17
click at [259, 137] on input "True" at bounding box center [256, 136] width 5 height 5
radio input "true"
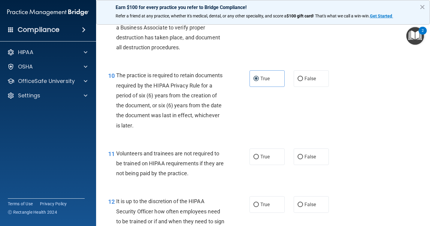
scroll to position [601, 0]
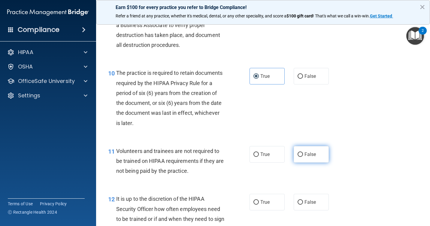
click at [302, 152] on label "False" at bounding box center [311, 154] width 35 height 17
click at [302, 152] on input "False" at bounding box center [300, 154] width 5 height 5
radio input "true"
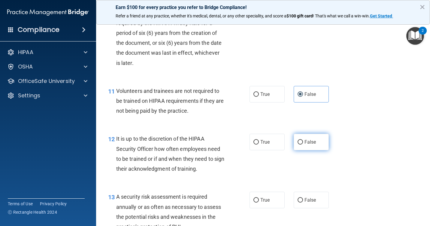
click at [301, 138] on label "False" at bounding box center [311, 142] width 35 height 17
click at [301, 140] on input "False" at bounding box center [300, 142] width 5 height 5
radio input "true"
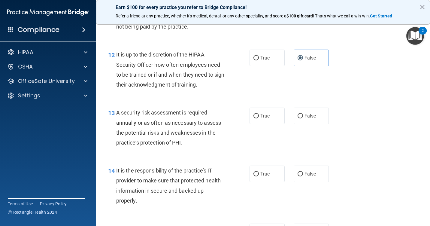
scroll to position [751, 0]
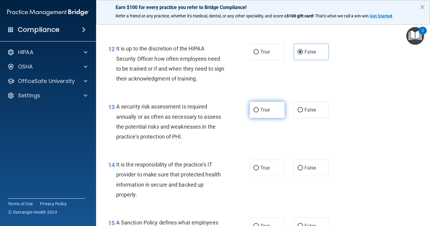
click at [260, 111] on span "True" at bounding box center [264, 110] width 9 height 6
click at [259, 111] on input "True" at bounding box center [256, 110] width 5 height 5
radio input "true"
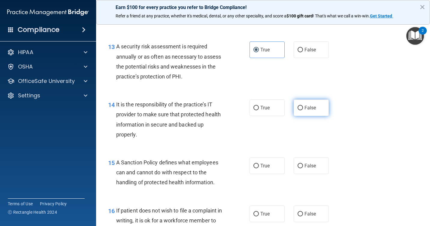
click at [305, 108] on span "False" at bounding box center [311, 108] width 12 height 6
click at [302, 108] on input "False" at bounding box center [300, 108] width 5 height 5
radio input "true"
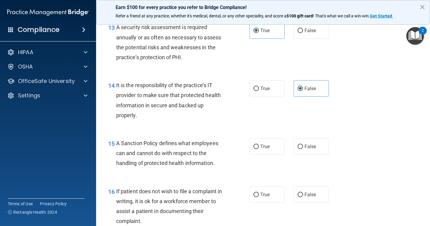
scroll to position [871, 0]
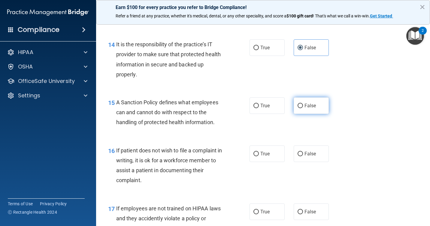
click at [298, 111] on label "False" at bounding box center [311, 105] width 35 height 17
click at [298, 108] on input "False" at bounding box center [300, 106] width 5 height 5
radio input "true"
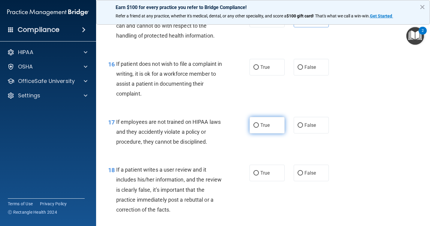
scroll to position [961, 0]
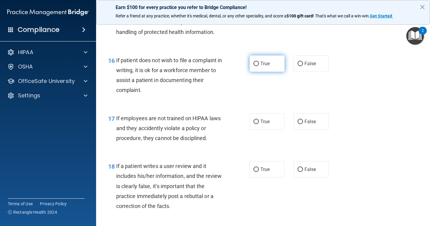
click at [261, 71] on label "True" at bounding box center [267, 63] width 35 height 17
click at [259, 66] on input "True" at bounding box center [256, 64] width 5 height 5
radio input "true"
click at [311, 120] on span "False" at bounding box center [311, 122] width 12 height 6
click at [303, 120] on input "False" at bounding box center [300, 122] width 5 height 5
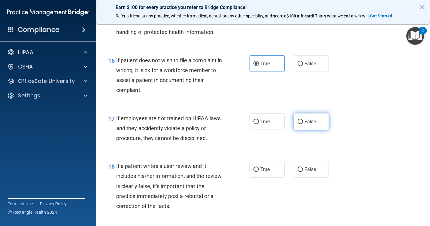
radio input "true"
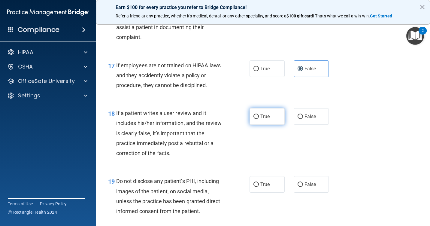
scroll to position [1021, 0]
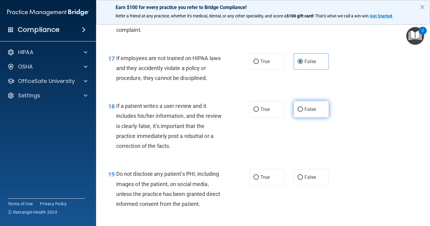
click at [299, 109] on input "False" at bounding box center [300, 109] width 5 height 5
radio input "true"
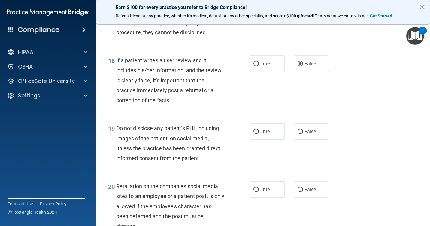
scroll to position [1081, 0]
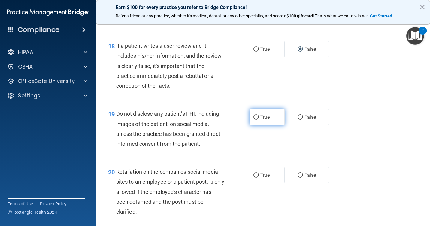
click at [265, 119] on span "True" at bounding box center [264, 117] width 9 height 6
click at [259, 119] on input "True" at bounding box center [256, 117] width 5 height 5
radio input "true"
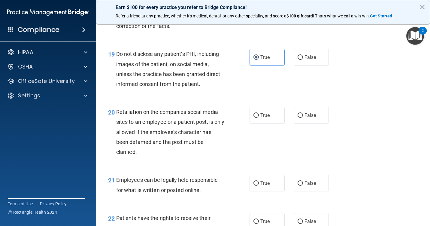
scroll to position [1142, 0]
click at [298, 120] on label "False" at bounding box center [311, 115] width 35 height 17
click at [298, 117] on input "False" at bounding box center [300, 115] width 5 height 5
radio input "true"
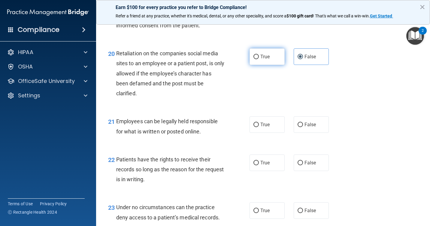
scroll to position [1202, 0]
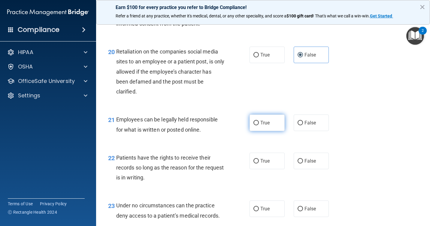
click at [264, 121] on span "True" at bounding box center [264, 123] width 9 height 6
click at [259, 121] on input "True" at bounding box center [256, 123] width 5 height 5
radio input "true"
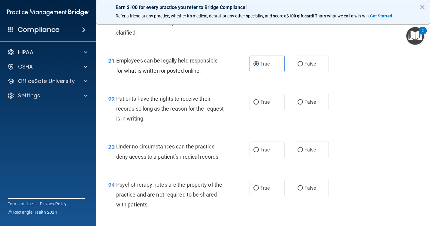
scroll to position [1262, 0]
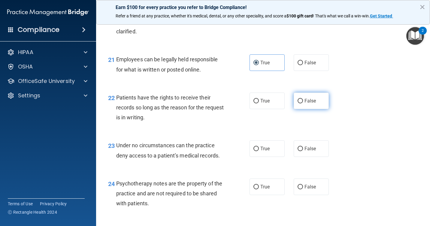
click at [302, 104] on label "False" at bounding box center [311, 101] width 35 height 17
click at [302, 103] on input "False" at bounding box center [300, 101] width 5 height 5
radio input "true"
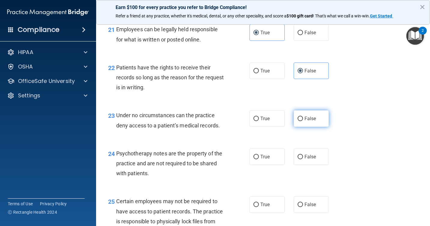
click at [298, 118] on input "False" at bounding box center [300, 119] width 5 height 5
radio input "true"
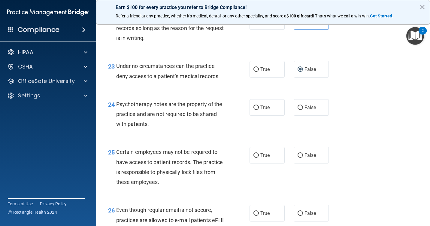
scroll to position [1352, 0]
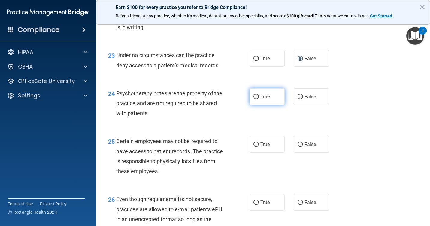
click at [263, 101] on label "True" at bounding box center [267, 96] width 35 height 17
click at [259, 99] on input "True" at bounding box center [256, 97] width 5 height 5
radio input "true"
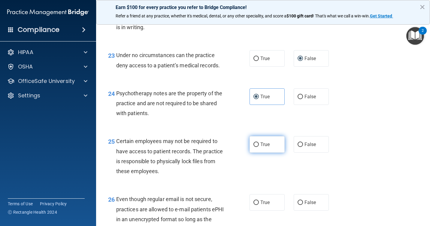
click at [263, 137] on label "True" at bounding box center [267, 144] width 35 height 17
click at [259, 142] on input "True" at bounding box center [256, 144] width 5 height 5
radio input "true"
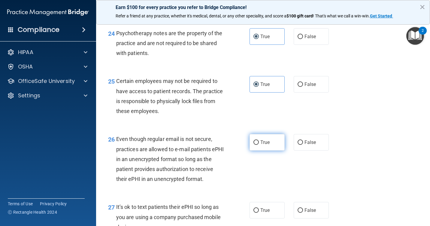
click at [263, 144] on span "True" at bounding box center [264, 142] width 9 height 6
click at [259, 144] on input "True" at bounding box center [256, 142] width 5 height 5
radio input "true"
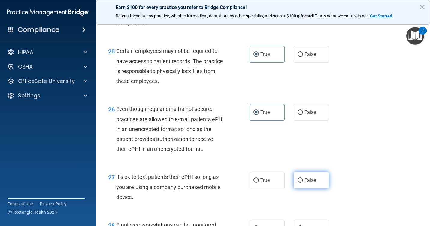
click at [305, 182] on span "False" at bounding box center [311, 180] width 12 height 6
click at [303, 182] on input "False" at bounding box center [300, 180] width 5 height 5
radio input "true"
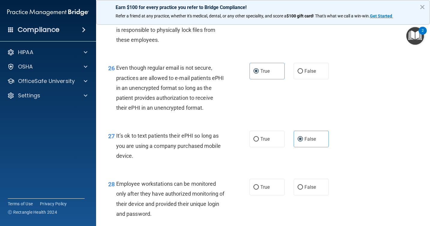
scroll to position [1502, 0]
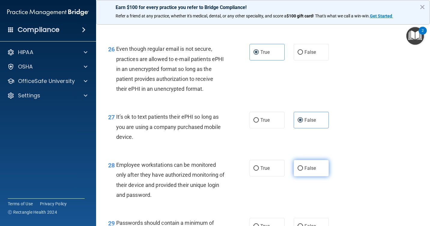
click at [304, 163] on label "False" at bounding box center [311, 168] width 35 height 17
click at [303, 166] on input "False" at bounding box center [300, 168] width 5 height 5
radio input "true"
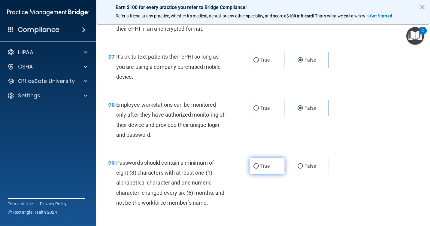
click at [270, 164] on label "True" at bounding box center [267, 166] width 35 height 17
click at [259, 164] on input "True" at bounding box center [256, 166] width 5 height 5
radio input "true"
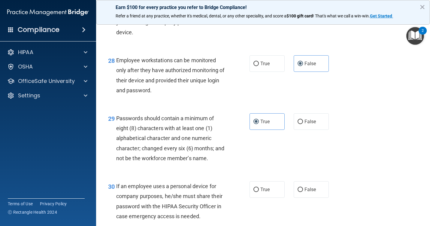
scroll to position [1652, 0]
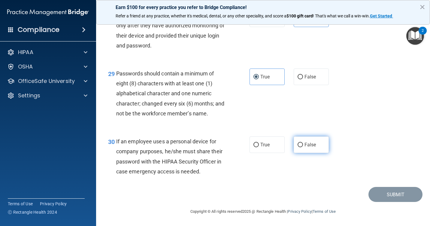
click at [298, 143] on input "False" at bounding box center [300, 145] width 5 height 5
radio input "true"
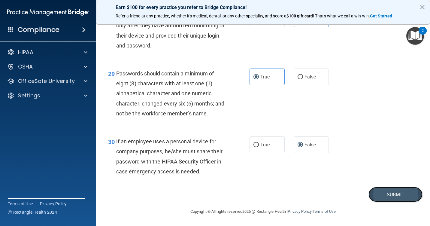
click at [389, 200] on button "Submit" at bounding box center [396, 194] width 54 height 15
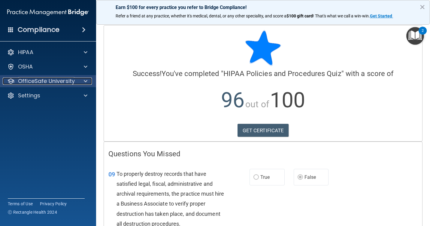
click at [89, 79] on div at bounding box center [84, 81] width 15 height 7
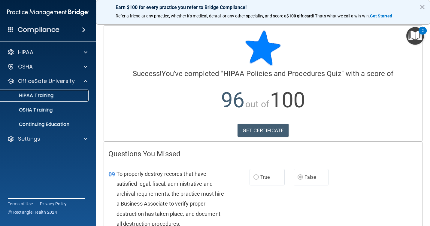
click at [40, 99] on link "HIPAA Training" at bounding box center [41, 96] width 95 height 12
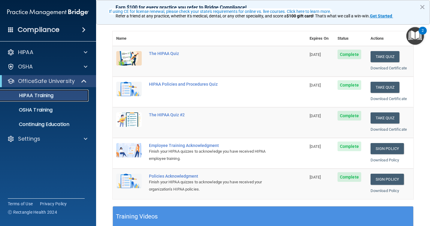
scroll to position [60, 0]
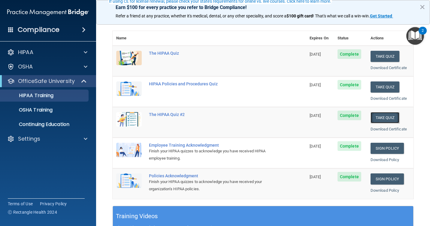
click at [380, 122] on button "Take Quiz" at bounding box center [385, 117] width 29 height 11
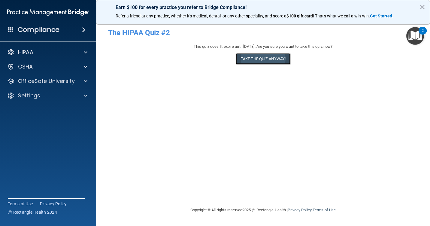
click at [258, 60] on button "Take the quiz anyway!" at bounding box center [263, 58] width 55 height 11
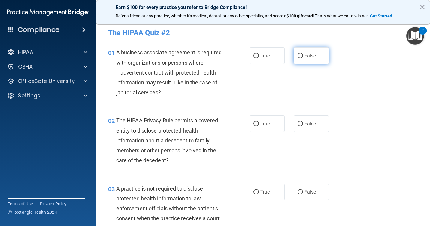
click at [320, 52] on label "False" at bounding box center [311, 55] width 35 height 17
click at [303, 54] on input "False" at bounding box center [300, 56] width 5 height 5
radio input "true"
click at [305, 125] on span "False" at bounding box center [311, 124] width 12 height 6
click at [303, 125] on input "False" at bounding box center [300, 124] width 5 height 5
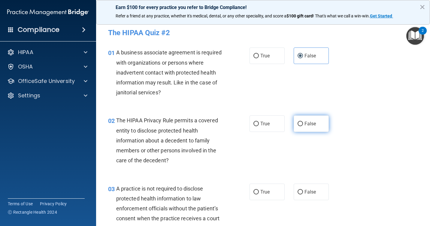
radio input "true"
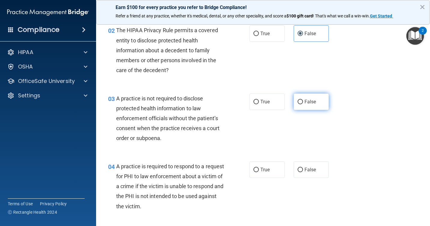
click at [307, 108] on label "False" at bounding box center [311, 101] width 35 height 17
click at [303, 104] on input "False" at bounding box center [300, 102] width 5 height 5
radio input "true"
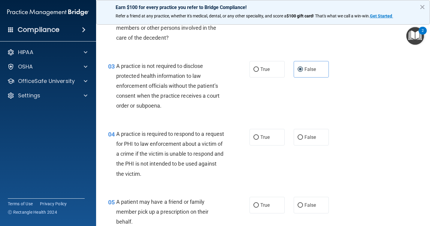
scroll to position [180, 0]
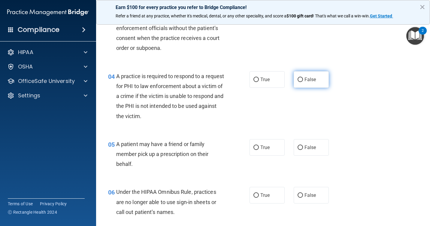
click at [312, 81] on span "False" at bounding box center [311, 80] width 12 height 6
click at [303, 81] on input "False" at bounding box center [300, 80] width 5 height 5
radio input "true"
click at [306, 150] on label "False" at bounding box center [311, 147] width 35 height 17
click at [303, 150] on input "False" at bounding box center [300, 147] width 5 height 5
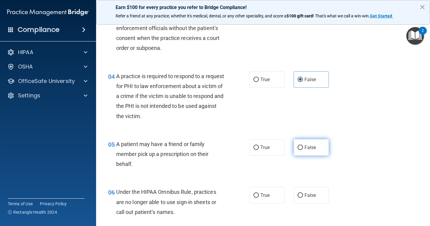
radio input "true"
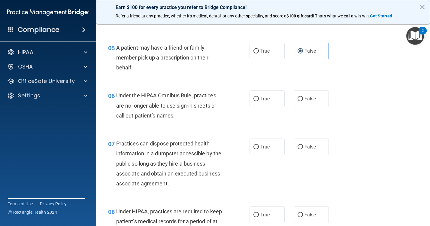
scroll to position [330, 0]
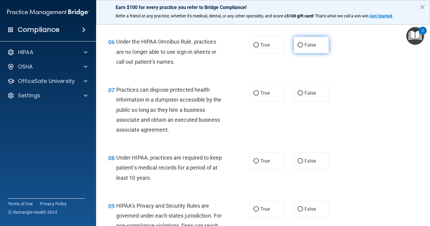
click at [307, 44] on span "False" at bounding box center [311, 45] width 12 height 6
click at [303, 44] on input "False" at bounding box center [300, 45] width 5 height 5
radio input "true"
click at [308, 100] on label "False" at bounding box center [311, 93] width 35 height 17
click at [303, 96] on input "False" at bounding box center [300, 93] width 5 height 5
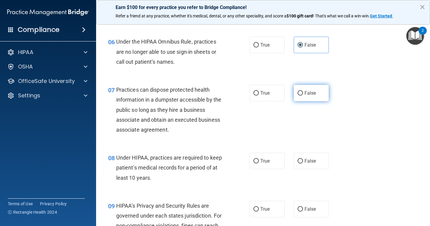
radio input "true"
click at [307, 157] on label "False" at bounding box center [311, 161] width 35 height 17
click at [303, 159] on input "False" at bounding box center [300, 161] width 5 height 5
radio input "true"
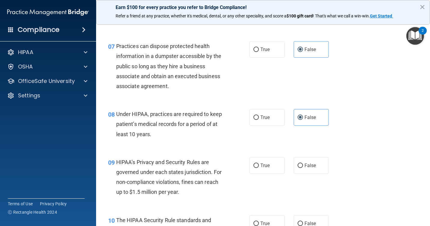
scroll to position [421, 0]
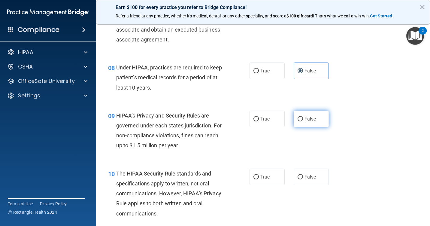
click at [301, 120] on label "False" at bounding box center [311, 119] width 35 height 17
click at [301, 120] on input "False" at bounding box center [300, 119] width 5 height 5
radio input "true"
click at [300, 166] on div "10 The HIPAA Security Rule standards and specifications apply to written, not o…" at bounding box center [263, 195] width 319 height 68
click at [299, 172] on label "False" at bounding box center [311, 177] width 35 height 17
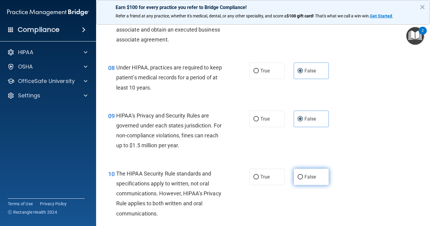
click at [299, 175] on input "False" at bounding box center [300, 177] width 5 height 5
radio input "true"
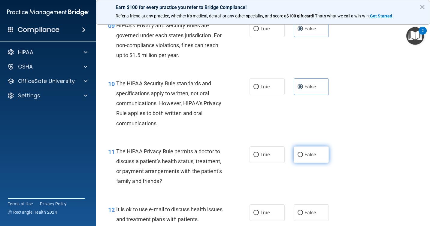
click at [316, 148] on label "False" at bounding box center [311, 154] width 35 height 17
click at [303, 153] on input "False" at bounding box center [300, 155] width 5 height 5
radio input "true"
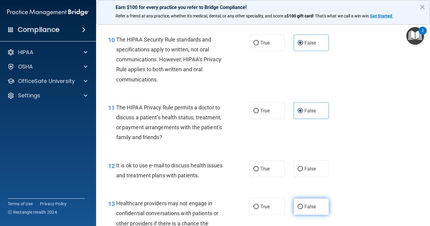
scroll to position [601, 0]
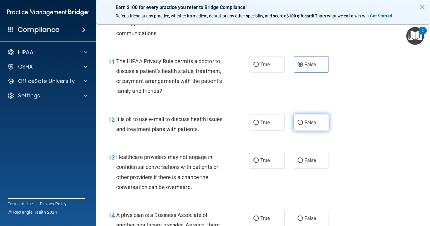
click at [300, 128] on label "False" at bounding box center [311, 122] width 35 height 17
click at [300, 125] on input "False" at bounding box center [300, 122] width 5 height 5
radio input "true"
click at [305, 160] on span "False" at bounding box center [311, 160] width 12 height 6
click at [303, 160] on input "False" at bounding box center [300, 160] width 5 height 5
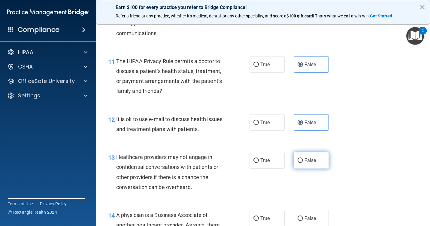
radio input "true"
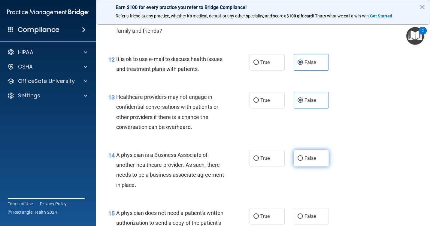
click at [303, 162] on label "False" at bounding box center [311, 158] width 35 height 17
click at [303, 161] on input "False" at bounding box center [300, 158] width 5 height 5
radio input "true"
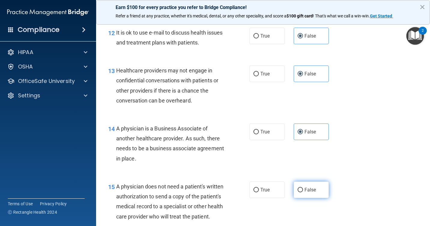
scroll to position [751, 0]
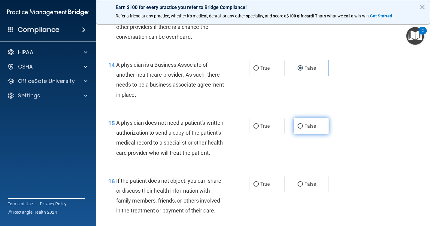
click at [299, 128] on input "False" at bounding box center [300, 126] width 5 height 5
radio input "true"
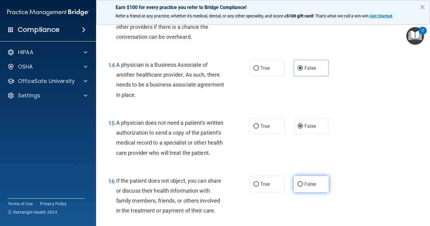
click at [305, 187] on span "False" at bounding box center [311, 184] width 12 height 6
click at [303, 187] on input "False" at bounding box center [300, 184] width 5 height 5
radio input "true"
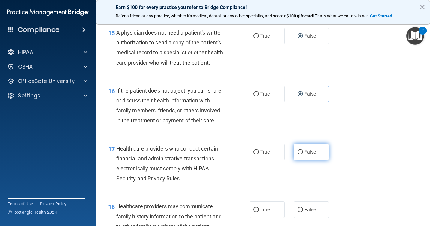
click at [312, 155] on span "False" at bounding box center [311, 152] width 12 height 6
click at [303, 154] on input "False" at bounding box center [300, 152] width 5 height 5
radio input "true"
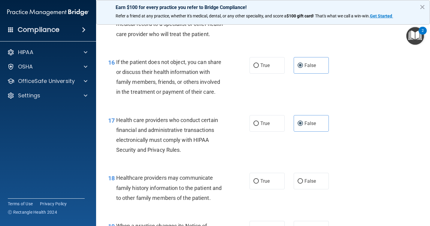
scroll to position [901, 0]
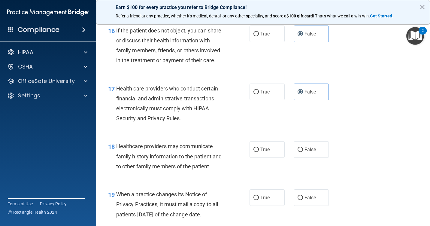
click at [310, 172] on div "18 Healthcare providers may communicate family history information to the patie…" at bounding box center [263, 158] width 319 height 48
click at [309, 158] on label "False" at bounding box center [311, 149] width 35 height 17
drag, startPoint x: 309, startPoint y: 166, endPoint x: 299, endPoint y: 165, distance: 10.8
click at [299, 158] on label "False" at bounding box center [311, 149] width 35 height 17
click at [299, 152] on input "False" at bounding box center [300, 149] width 5 height 5
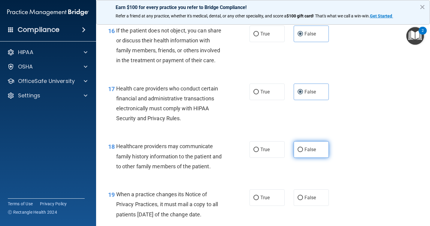
radio input "true"
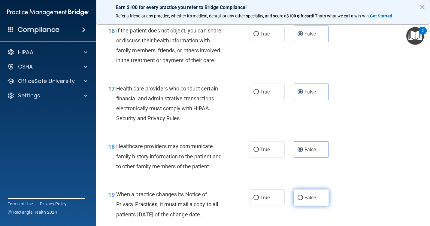
click at [314, 200] on label "False" at bounding box center [311, 197] width 35 height 17
click at [303, 200] on input "False" at bounding box center [300, 198] width 5 height 5
radio input "true"
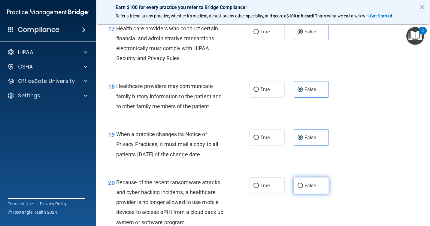
click at [308, 188] on span "False" at bounding box center [311, 186] width 12 height 6
click at [303, 188] on input "False" at bounding box center [300, 186] width 5 height 5
radio input "true"
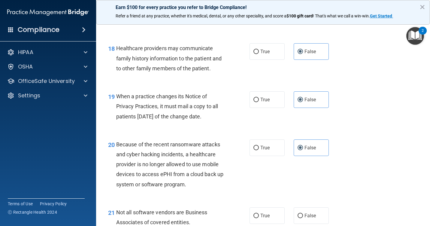
scroll to position [1051, 0]
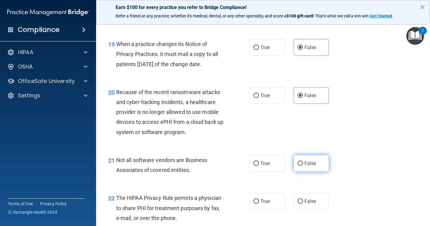
click at [304, 172] on label "False" at bounding box center [311, 163] width 35 height 17
click at [303, 166] on input "False" at bounding box center [300, 163] width 5 height 5
radio input "true"
click at [307, 205] on label "False" at bounding box center [311, 201] width 35 height 17
click at [303, 204] on input "False" at bounding box center [300, 201] width 5 height 5
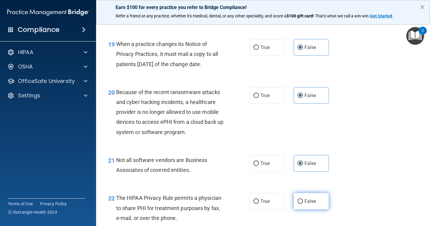
radio input "true"
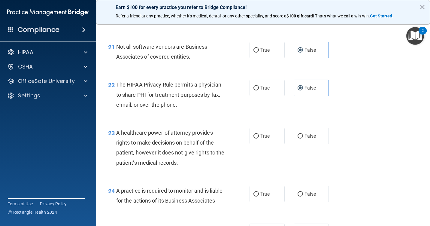
scroll to position [1202, 0]
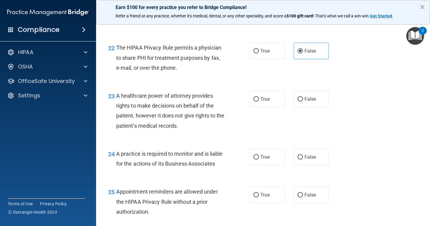
drag, startPoint x: 316, startPoint y: 114, endPoint x: 314, endPoint y: 121, distance: 7.1
click at [314, 107] on label "False" at bounding box center [311, 99] width 35 height 17
click at [303, 102] on input "False" at bounding box center [300, 99] width 5 height 5
radio input "true"
click at [310, 160] on span "False" at bounding box center [311, 157] width 12 height 6
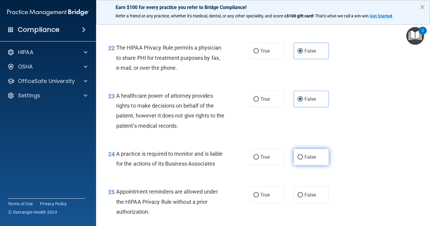
click at [303, 160] on input "False" at bounding box center [300, 157] width 5 height 5
radio input "true"
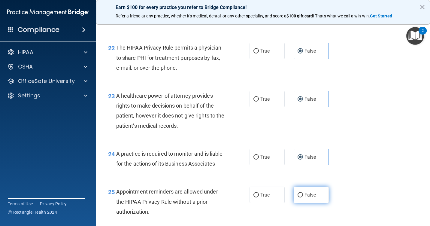
click at [310, 198] on span "False" at bounding box center [311, 195] width 12 height 6
click at [303, 197] on input "False" at bounding box center [300, 195] width 5 height 5
radio input "true"
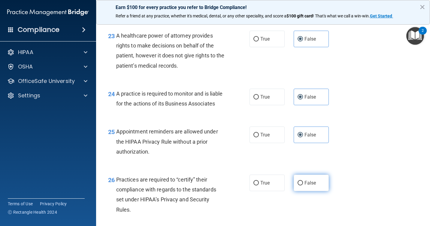
click at [310, 191] on label "False" at bounding box center [311, 183] width 35 height 17
click at [303, 185] on input "False" at bounding box center [300, 183] width 5 height 5
radio input "true"
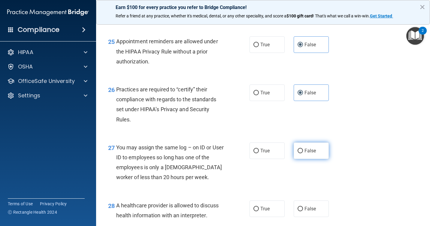
click at [309, 159] on label "False" at bounding box center [311, 150] width 35 height 17
click at [303, 153] on input "False" at bounding box center [300, 151] width 5 height 5
radio input "true"
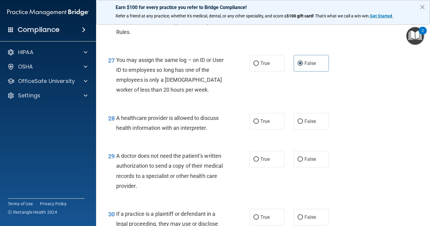
scroll to position [1442, 0]
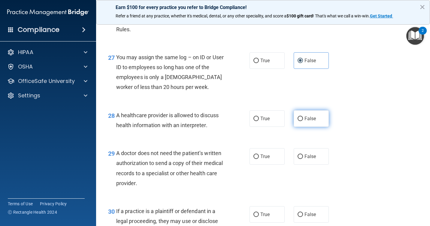
click at [313, 127] on label "False" at bounding box center [311, 118] width 35 height 17
click at [303, 121] on input "False" at bounding box center [300, 119] width 5 height 5
radio input "true"
click at [311, 165] on label "False" at bounding box center [311, 156] width 35 height 17
click at [303, 159] on input "False" at bounding box center [300, 156] width 5 height 5
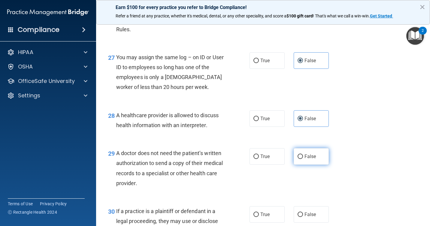
radio input "true"
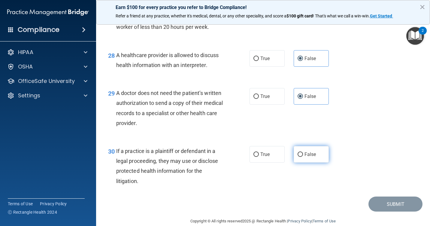
scroll to position [1532, 0]
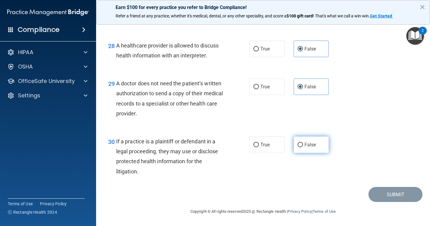
click at [315, 150] on label "False" at bounding box center [311, 144] width 35 height 17
click at [303, 147] on input "False" at bounding box center [300, 145] width 5 height 5
radio input "true"
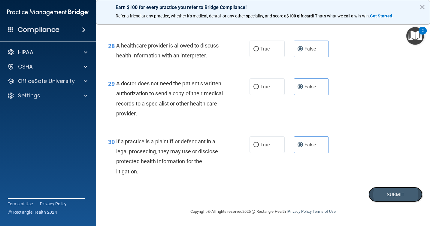
click at [379, 190] on button "Submit" at bounding box center [396, 194] width 54 height 15
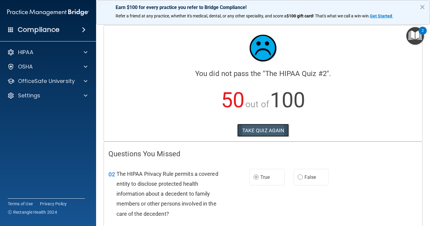
click at [250, 125] on button "TAKE QUIZ AGAIN" at bounding box center [263, 130] width 52 height 13
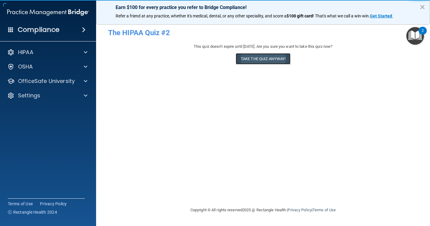
click at [247, 59] on button "Take the quiz anyway!" at bounding box center [263, 58] width 55 height 11
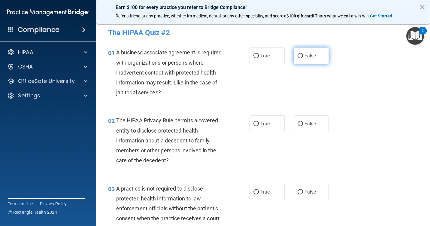
click at [298, 56] on input "False" at bounding box center [300, 56] width 5 height 5
radio input "true"
click at [263, 122] on span "True" at bounding box center [264, 124] width 9 height 6
click at [259, 122] on input "True" at bounding box center [256, 124] width 5 height 5
radio input "true"
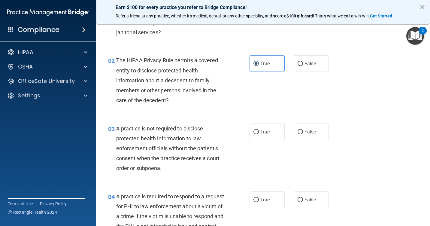
scroll to position [90, 0]
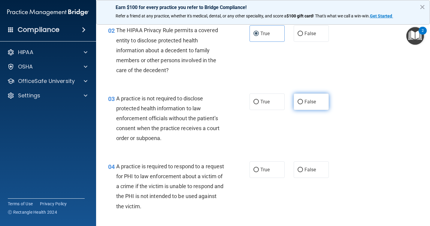
click at [294, 106] on label "False" at bounding box center [311, 101] width 35 height 17
click at [298, 104] on input "False" at bounding box center [300, 102] width 5 height 5
radio input "true"
click at [267, 172] on span "True" at bounding box center [264, 170] width 9 height 6
click at [259, 172] on input "True" at bounding box center [256, 170] width 5 height 5
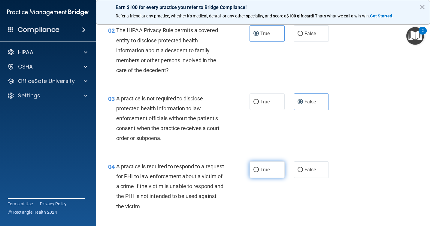
radio input "true"
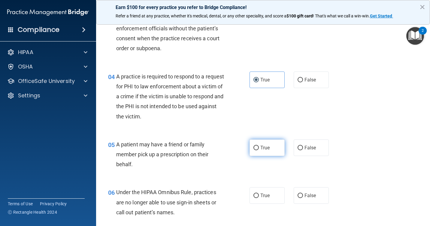
scroll to position [180, 0]
click at [299, 147] on input "False" at bounding box center [300, 147] width 5 height 5
radio input "true"
click at [257, 153] on label "True" at bounding box center [267, 147] width 35 height 17
click at [257, 150] on input "True" at bounding box center [256, 147] width 5 height 5
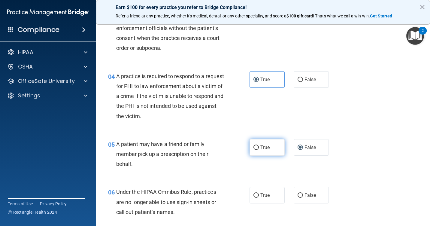
radio input "true"
radio input "false"
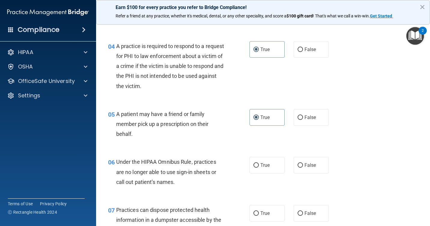
scroll to position [240, 0]
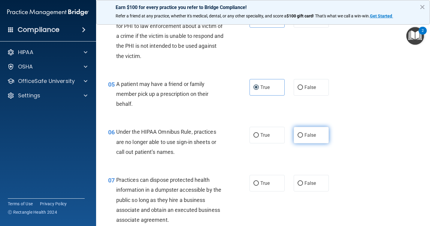
click at [303, 141] on label "False" at bounding box center [311, 135] width 35 height 17
click at [303, 138] on input "False" at bounding box center [300, 135] width 5 height 5
radio input "true"
click at [309, 182] on span "False" at bounding box center [311, 183] width 12 height 6
click at [303, 182] on input "False" at bounding box center [300, 183] width 5 height 5
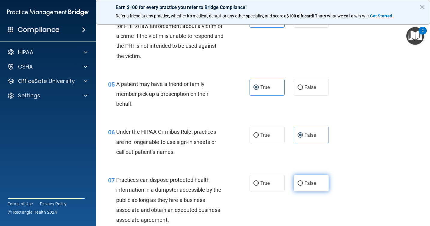
radio input "true"
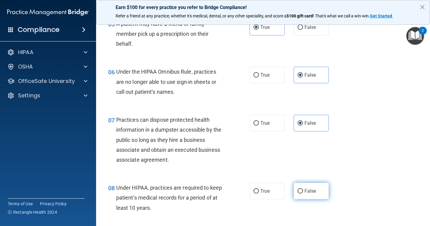
click at [305, 189] on span "False" at bounding box center [311, 191] width 12 height 6
click at [303, 189] on input "False" at bounding box center [300, 191] width 5 height 5
radio input "true"
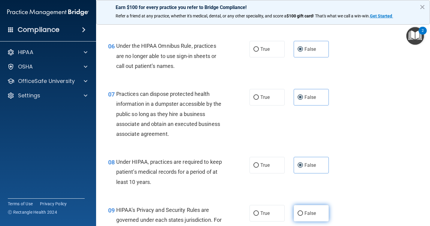
scroll to position [360, 0]
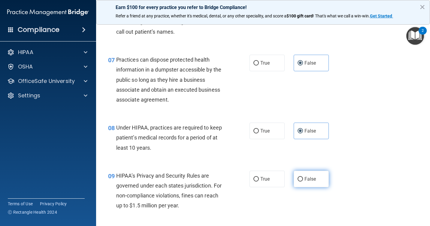
click at [306, 181] on span "False" at bounding box center [311, 179] width 12 height 6
click at [303, 181] on input "False" at bounding box center [300, 179] width 5 height 5
radio input "true"
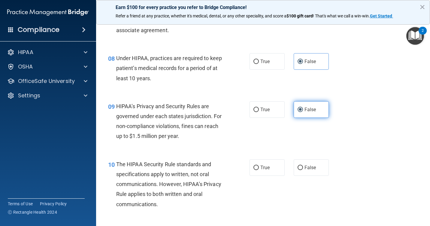
scroll to position [451, 0]
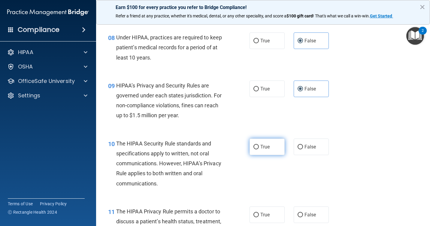
click at [260, 144] on span "True" at bounding box center [264, 147] width 9 height 6
click at [259, 145] on input "True" at bounding box center [256, 147] width 5 height 5
radio input "true"
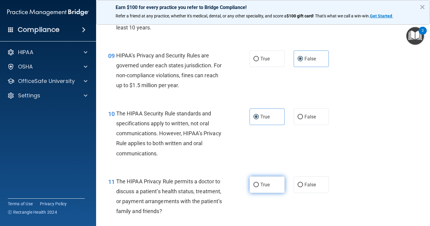
click at [261, 186] on span "True" at bounding box center [264, 185] width 9 height 6
click at [259, 186] on input "True" at bounding box center [256, 185] width 5 height 5
radio input "true"
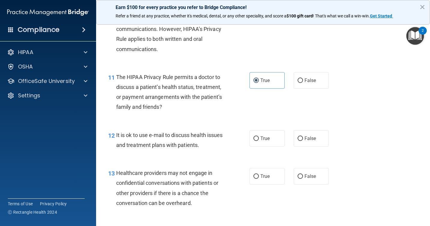
scroll to position [601, 0]
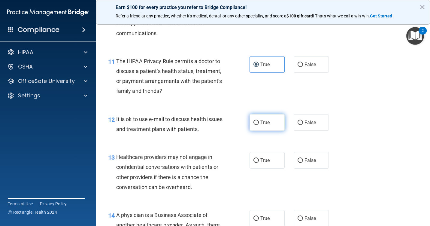
click at [266, 127] on label "True" at bounding box center [267, 122] width 35 height 17
click at [259, 125] on input "True" at bounding box center [256, 122] width 5 height 5
radio input "true"
click at [299, 164] on label "False" at bounding box center [311, 160] width 35 height 17
click at [299, 163] on input "False" at bounding box center [300, 160] width 5 height 5
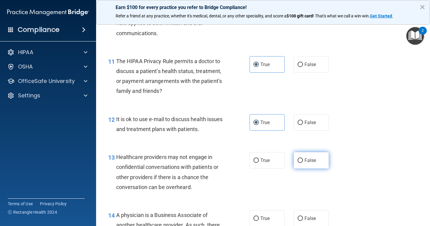
radio input "true"
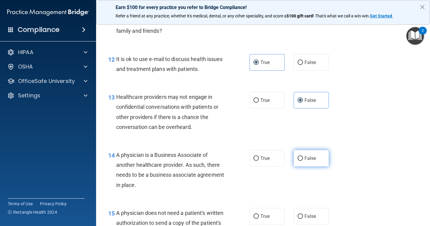
click at [302, 166] on label "False" at bounding box center [311, 158] width 35 height 17
click at [302, 161] on input "False" at bounding box center [300, 158] width 5 height 5
radio input "true"
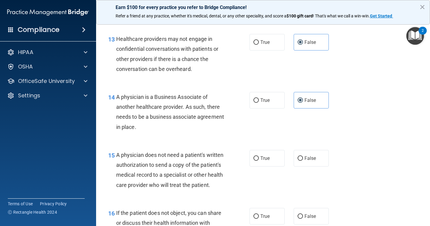
scroll to position [721, 0]
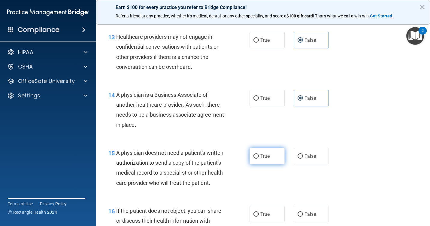
click at [273, 163] on label "True" at bounding box center [267, 156] width 35 height 17
click at [259, 159] on input "True" at bounding box center [256, 156] width 5 height 5
radio input "true"
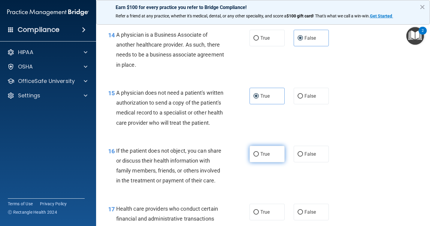
click at [268, 158] on label "True" at bounding box center [267, 154] width 35 height 17
click at [259, 157] on input "True" at bounding box center [256, 154] width 5 height 5
radio input "true"
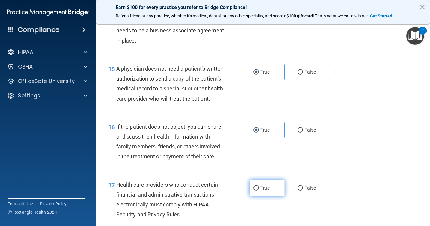
scroll to position [841, 0]
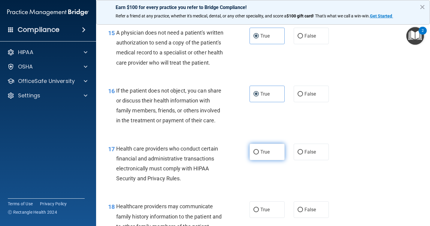
click at [269, 160] on label "True" at bounding box center [267, 152] width 35 height 17
click at [259, 154] on input "True" at bounding box center [256, 152] width 5 height 5
radio input "true"
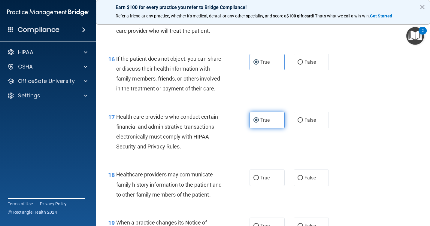
scroll to position [901, 0]
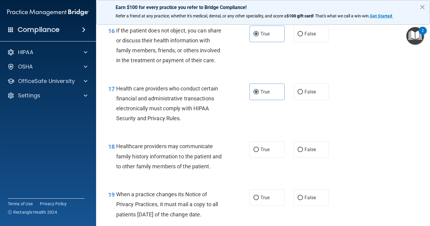
click at [306, 170] on div "18 Healthcare providers may communicate family history information to the patie…" at bounding box center [263, 158] width 319 height 48
click at [305, 158] on label "False" at bounding box center [311, 149] width 35 height 17
click at [303, 152] on input "False" at bounding box center [300, 149] width 5 height 5
radio input "true"
click at [309, 200] on span "False" at bounding box center [311, 198] width 12 height 6
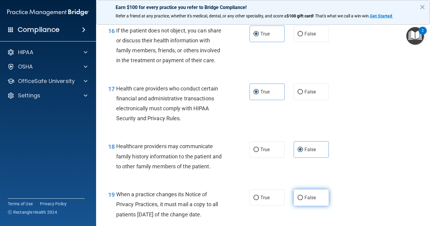
click at [303, 200] on input "False" at bounding box center [300, 198] width 5 height 5
radio input "true"
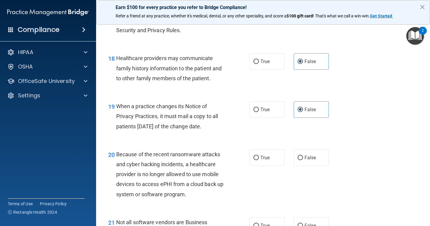
scroll to position [991, 0]
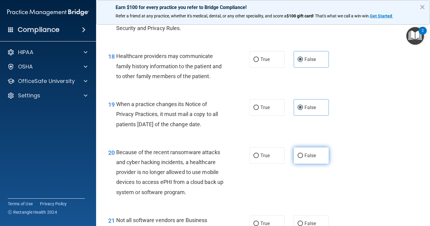
click at [305, 158] on span "False" at bounding box center [311, 156] width 12 height 6
click at [303, 158] on input "False" at bounding box center [300, 156] width 5 height 5
radio input "true"
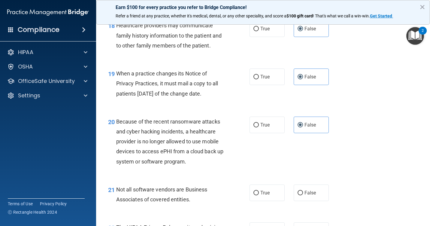
scroll to position [1051, 0]
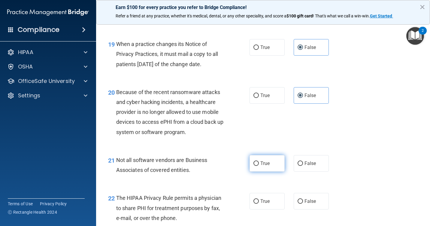
click at [266, 169] on label "True" at bounding box center [267, 163] width 35 height 17
click at [259, 166] on input "True" at bounding box center [256, 163] width 5 height 5
radio input "true"
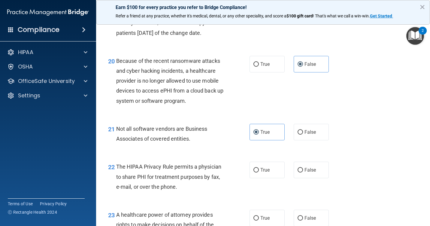
scroll to position [1111, 0]
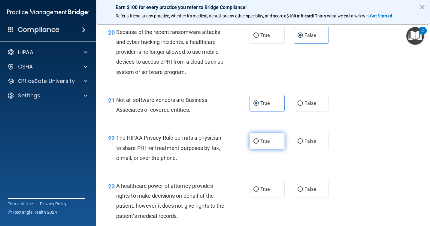
click at [271, 149] on label "True" at bounding box center [267, 141] width 35 height 17
click at [259, 144] on input "True" at bounding box center [256, 141] width 5 height 5
radio input "true"
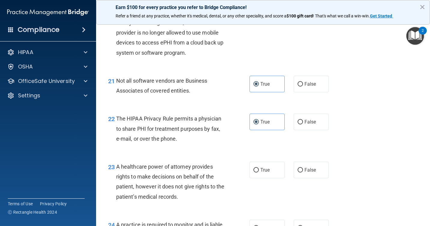
scroll to position [1142, 0]
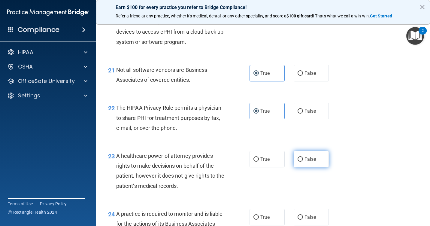
click at [308, 167] on label "False" at bounding box center [311, 159] width 35 height 17
click at [303, 162] on input "False" at bounding box center [300, 159] width 5 height 5
radio input "true"
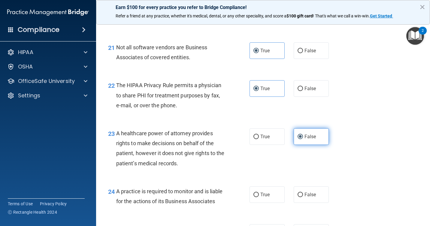
scroll to position [1202, 0]
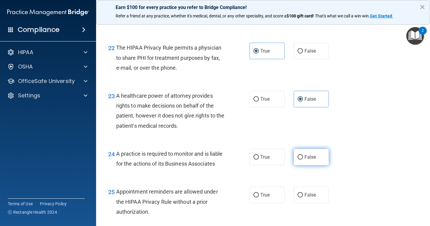
click at [304, 165] on label "False" at bounding box center [311, 157] width 35 height 17
click at [303, 160] on input "False" at bounding box center [300, 157] width 5 height 5
radio input "true"
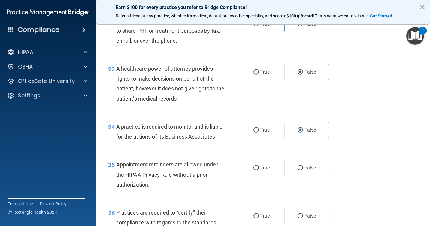
scroll to position [1262, 0]
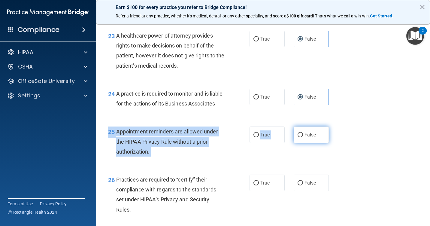
click at [301, 151] on div "25 Appointment reminders are allowed under the HIPAA Privacy Rule without a pri…" at bounding box center [263, 143] width 319 height 48
drag, startPoint x: 301, startPoint y: 151, endPoint x: 303, endPoint y: 156, distance: 6.0
click at [305, 138] on span "False" at bounding box center [311, 135] width 12 height 6
click at [303, 137] on input "False" at bounding box center [300, 135] width 5 height 5
radio input "true"
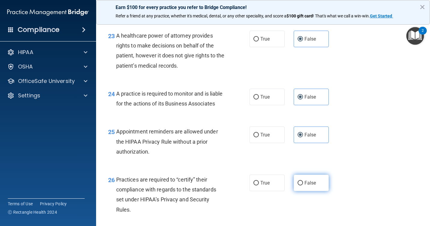
click at [310, 186] on span "False" at bounding box center [311, 183] width 12 height 6
click at [303, 185] on input "False" at bounding box center [300, 183] width 5 height 5
radio input "true"
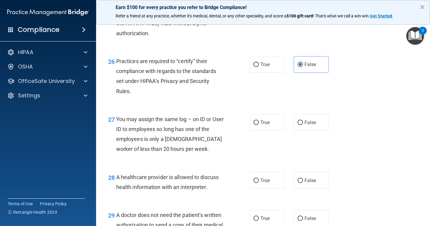
scroll to position [1382, 0]
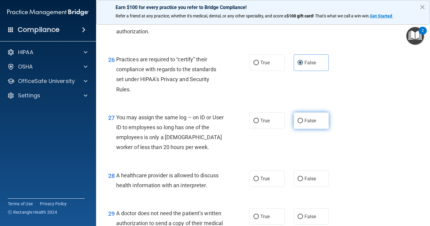
click at [304, 129] on label "False" at bounding box center [311, 120] width 35 height 17
click at [303, 123] on input "False" at bounding box center [300, 121] width 5 height 5
radio input "true"
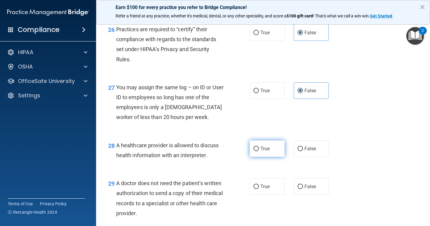
click at [271, 157] on label "True" at bounding box center [267, 148] width 35 height 17
click at [259, 151] on input "True" at bounding box center [256, 149] width 5 height 5
radio input "true"
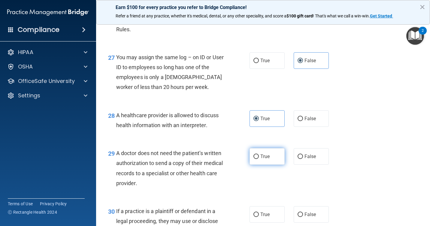
click at [265, 159] on span "True" at bounding box center [264, 157] width 9 height 6
click at [259, 159] on input "True" at bounding box center [256, 156] width 5 height 5
radio input "true"
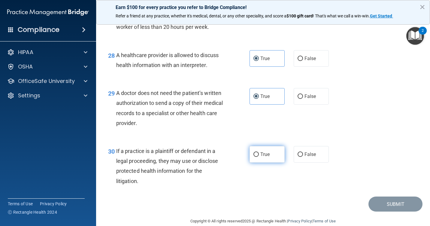
click at [268, 157] on span "True" at bounding box center [264, 154] width 9 height 6
click at [259, 157] on input "True" at bounding box center [256, 154] width 5 height 5
radio input "true"
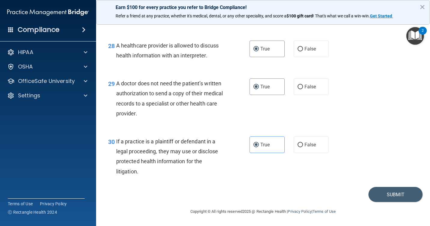
scroll to position [1532, 0]
click at [374, 192] on button "Submit" at bounding box center [396, 194] width 54 height 15
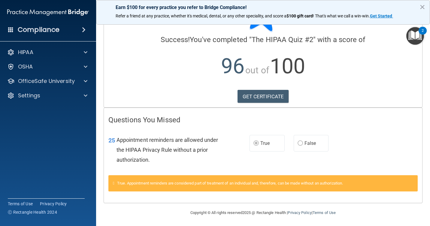
scroll to position [35, 0]
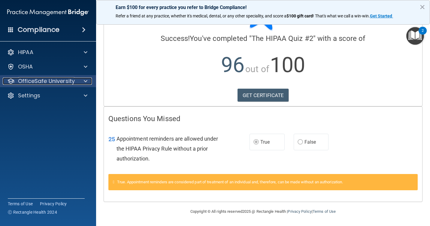
click at [78, 78] on div at bounding box center [84, 81] width 15 height 7
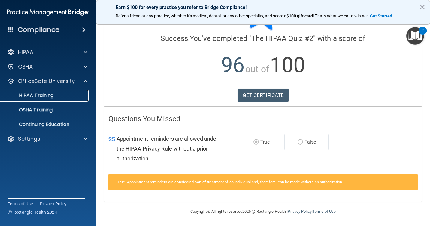
click at [62, 94] on div "HIPAA Training" at bounding box center [45, 96] width 82 height 6
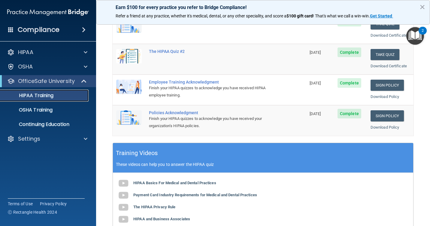
scroll to position [136, 0]
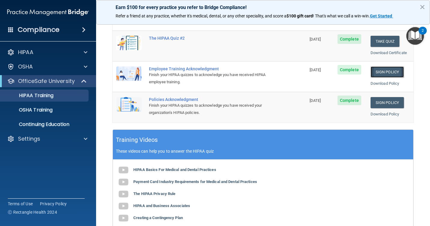
click at [375, 73] on link "Sign Policy" at bounding box center [387, 71] width 33 height 11
click at [372, 104] on link "Sign Policy" at bounding box center [387, 102] width 33 height 11
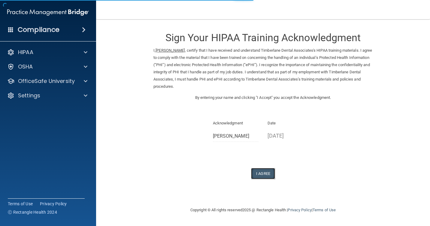
click at [263, 170] on button "I Agree" at bounding box center [263, 173] width 24 height 11
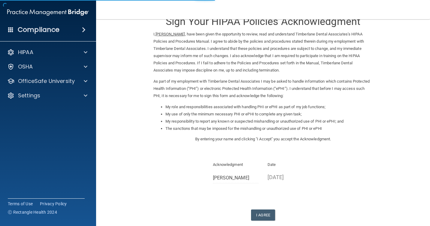
scroll to position [30, 0]
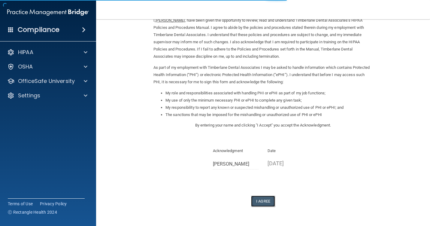
click at [261, 203] on button "I Agree" at bounding box center [263, 201] width 24 height 11
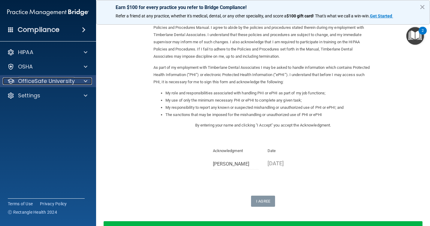
click at [74, 80] on div "OfficeSafe University" at bounding box center [40, 81] width 74 height 7
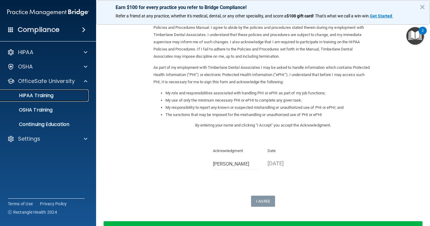
click at [47, 98] on p "HIPAA Training" at bounding box center [29, 96] width 50 height 6
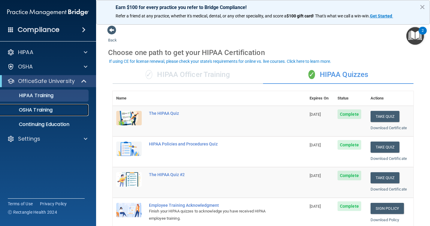
click at [54, 107] on div "OSHA Training" at bounding box center [45, 110] width 82 height 6
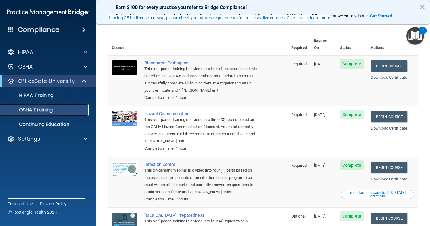
scroll to position [30, 0]
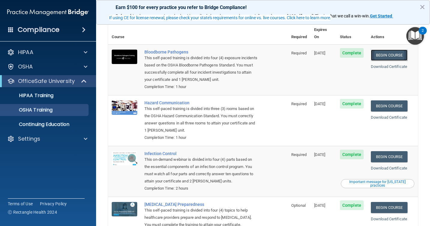
click at [388, 50] on link "Begin Course" at bounding box center [389, 55] width 37 height 11
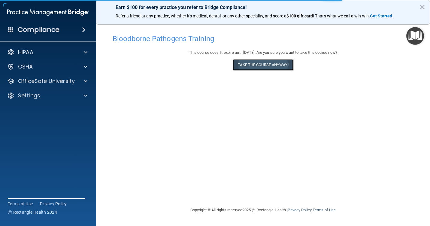
click at [261, 62] on button "Take the course anyway!" at bounding box center [263, 64] width 60 height 11
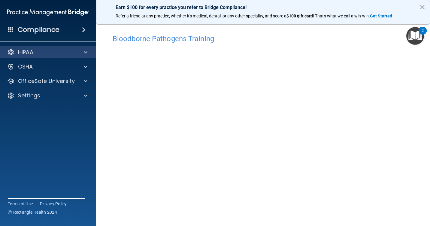
click at [79, 46] on div "HIPAA" at bounding box center [48, 52] width 96 height 12
click at [80, 50] on div at bounding box center [84, 52] width 15 height 7
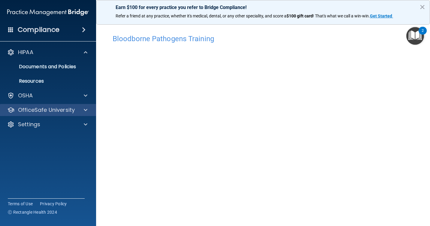
click at [92, 109] on div "OfficeSafe University" at bounding box center [48, 110] width 96 height 12
click at [82, 115] on div "OfficeSafe University" at bounding box center [48, 110] width 96 height 12
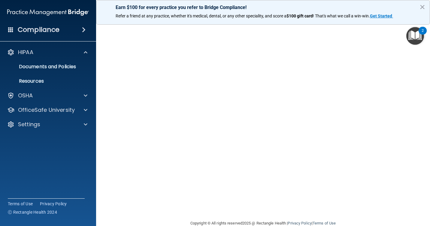
scroll to position [30, 0]
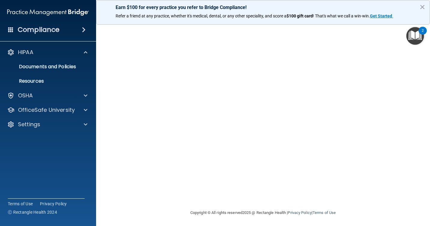
click at [71, 117] on div "HIPAA Documents and Policies Report an Incident Business Associates Emergency P…" at bounding box center [48, 89] width 96 height 91
click at [71, 109] on p "OfficeSafe University" at bounding box center [46, 109] width 57 height 7
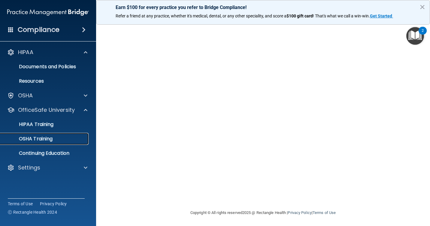
click at [54, 139] on div "OSHA Training" at bounding box center [45, 139] width 82 height 6
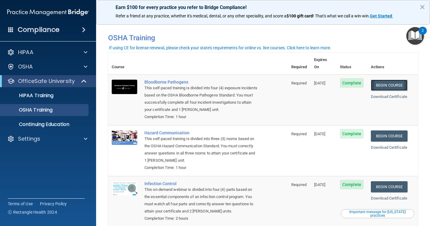
click at [395, 80] on link "Begin Course" at bounding box center [389, 85] width 37 height 11
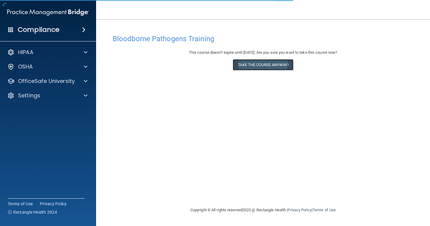
click at [257, 68] on button "Take the course anyway!" at bounding box center [263, 64] width 60 height 11
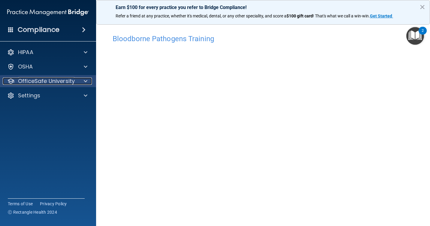
click at [65, 82] on p "OfficeSafe University" at bounding box center [46, 81] width 57 height 7
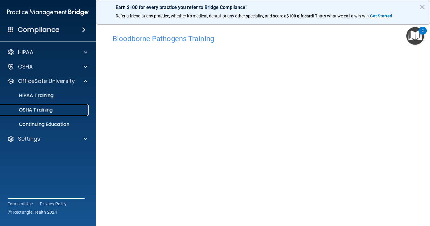
click at [62, 113] on link "OSHA Training" at bounding box center [41, 110] width 95 height 12
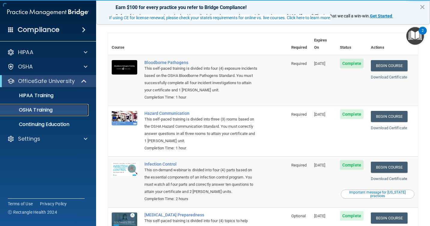
scroll to position [30, 0]
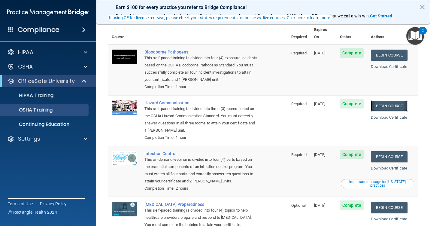
click at [382, 100] on link "Begin Course" at bounding box center [389, 105] width 37 height 11
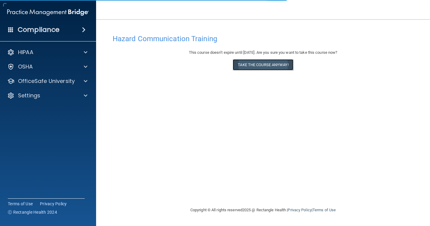
click at [269, 63] on button "Take the course anyway!" at bounding box center [263, 64] width 60 height 11
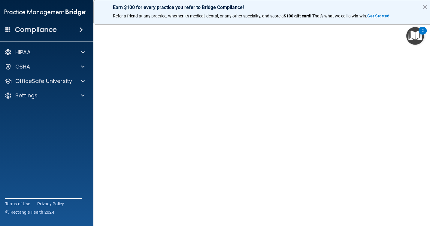
scroll to position [15, 0]
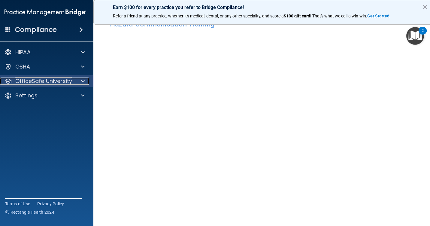
click at [60, 79] on p "OfficeSafe University" at bounding box center [43, 81] width 57 height 7
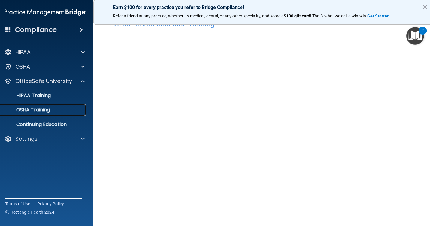
click at [47, 108] on p "OSHA Training" at bounding box center [25, 110] width 49 height 6
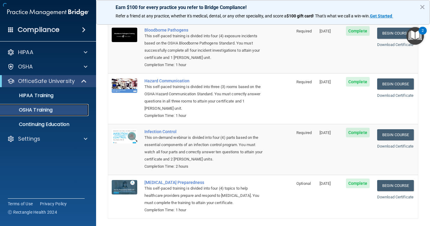
scroll to position [70, 0]
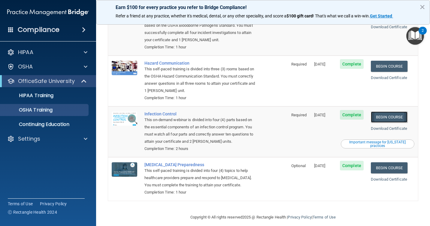
click at [395, 111] on link "Begin Course" at bounding box center [389, 116] width 37 height 11
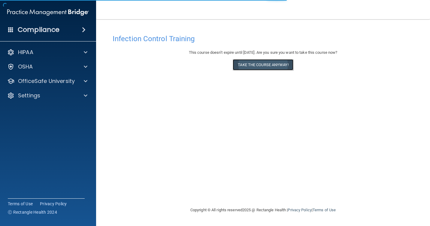
click at [269, 67] on button "Take the course anyway!" at bounding box center [263, 64] width 60 height 11
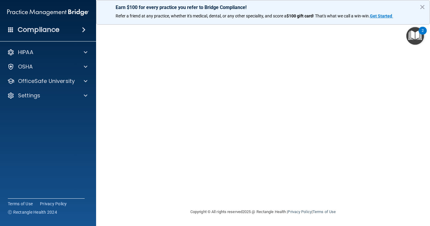
scroll to position [31, 0]
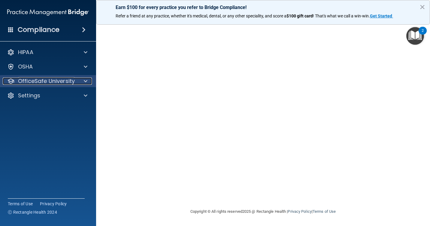
click at [47, 79] on p "OfficeSafe University" at bounding box center [46, 81] width 57 height 7
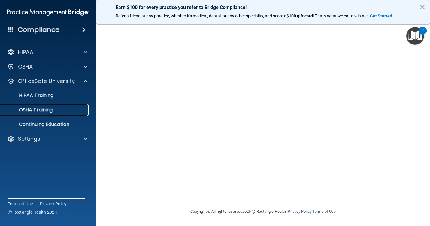
click at [50, 110] on p "OSHA Training" at bounding box center [28, 110] width 49 height 6
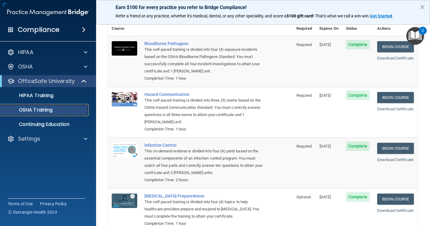
scroll to position [70, 0]
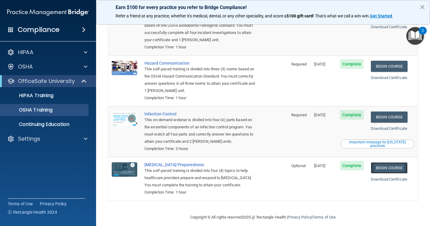
click at [392, 162] on link "Begin Course" at bounding box center [389, 167] width 37 height 11
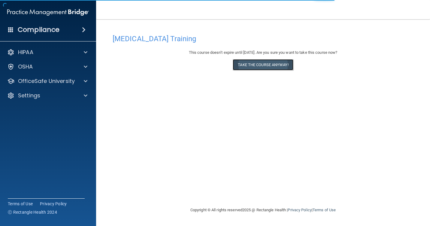
click at [276, 65] on button "Take the course anyway!" at bounding box center [263, 64] width 60 height 11
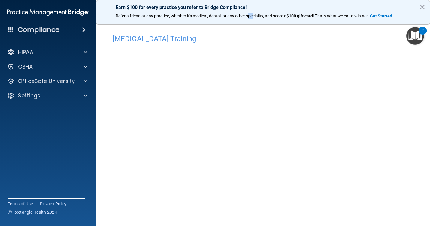
click at [247, 24] on div "Earn $100 for every practice you refer to Bridge Compliance! Refer a friend at …" at bounding box center [263, 12] width 334 height 25
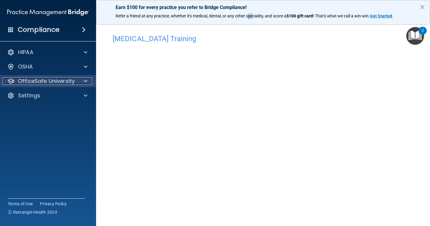
click at [71, 81] on p "OfficeSafe University" at bounding box center [46, 81] width 57 height 7
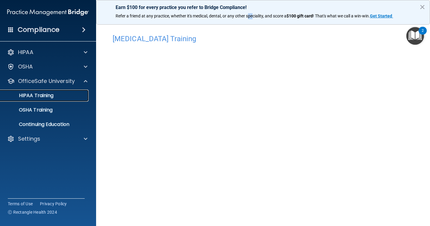
click at [70, 97] on div "HIPAA Training" at bounding box center [45, 96] width 82 height 6
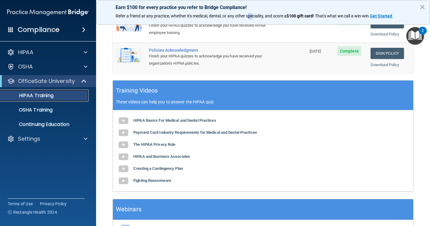
scroll to position [227, 0]
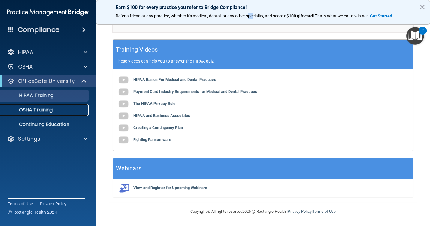
click at [52, 108] on p "OSHA Training" at bounding box center [28, 110] width 49 height 6
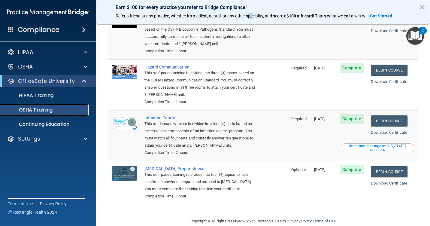
scroll to position [70, 0]
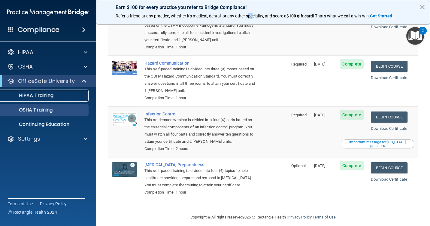
click at [32, 100] on link "HIPAA Training" at bounding box center [41, 96] width 95 height 12
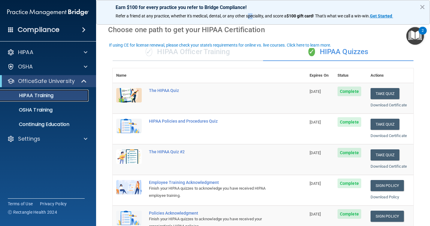
scroll to position [16, 0]
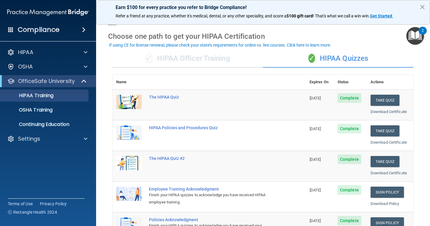
click at [158, 56] on div "✓ HIPAA Officer Training" at bounding box center [188, 59] width 151 height 18
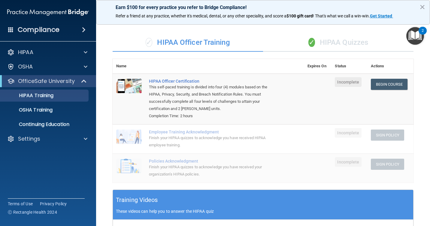
scroll to position [0, 0]
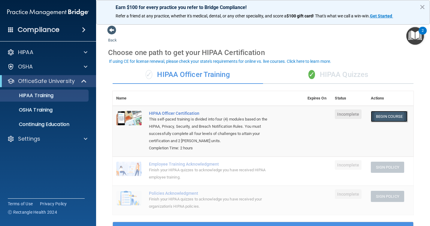
click at [382, 113] on link "Begin Course" at bounding box center [389, 116] width 37 height 11
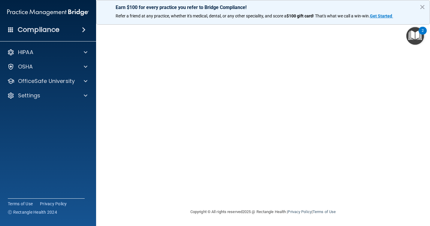
scroll to position [42, 0]
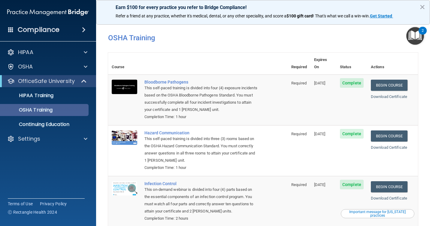
scroll to position [70, 0]
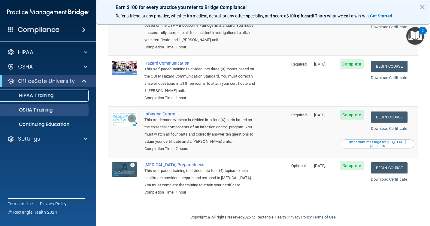
click at [56, 99] on link "HIPAA Training" at bounding box center [41, 96] width 95 height 12
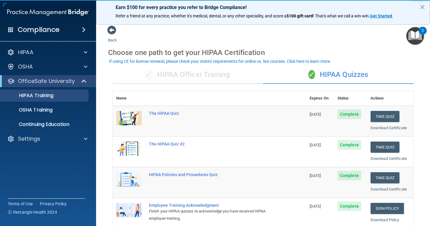
click at [187, 76] on div "✓ HIPAA Officer Training" at bounding box center [188, 75] width 151 height 18
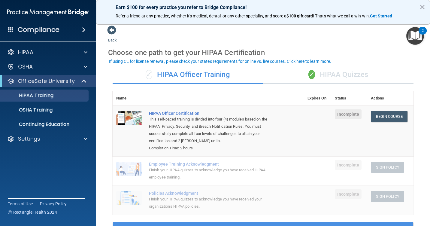
click at [327, 78] on div "✓ HIPAA Quizzes" at bounding box center [338, 75] width 151 height 18
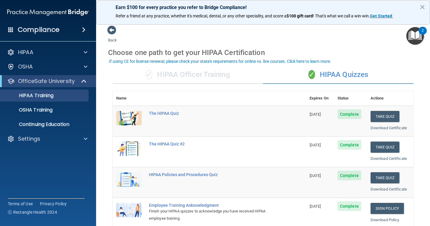
click at [209, 75] on div "✓ HIPAA Officer Training" at bounding box center [188, 75] width 151 height 18
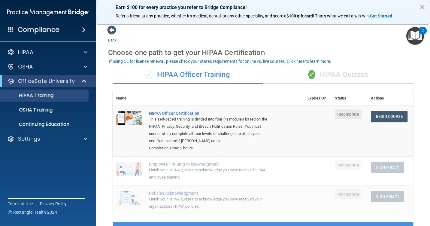
click at [298, 77] on div "✓ HIPAA Quizzes" at bounding box center [338, 75] width 151 height 18
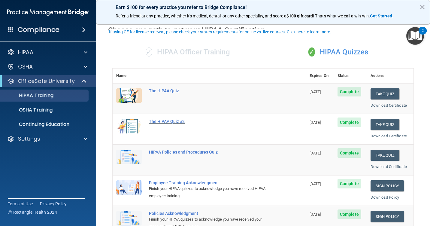
scroll to position [60, 0]
